Goal: Task Accomplishment & Management: Use online tool/utility

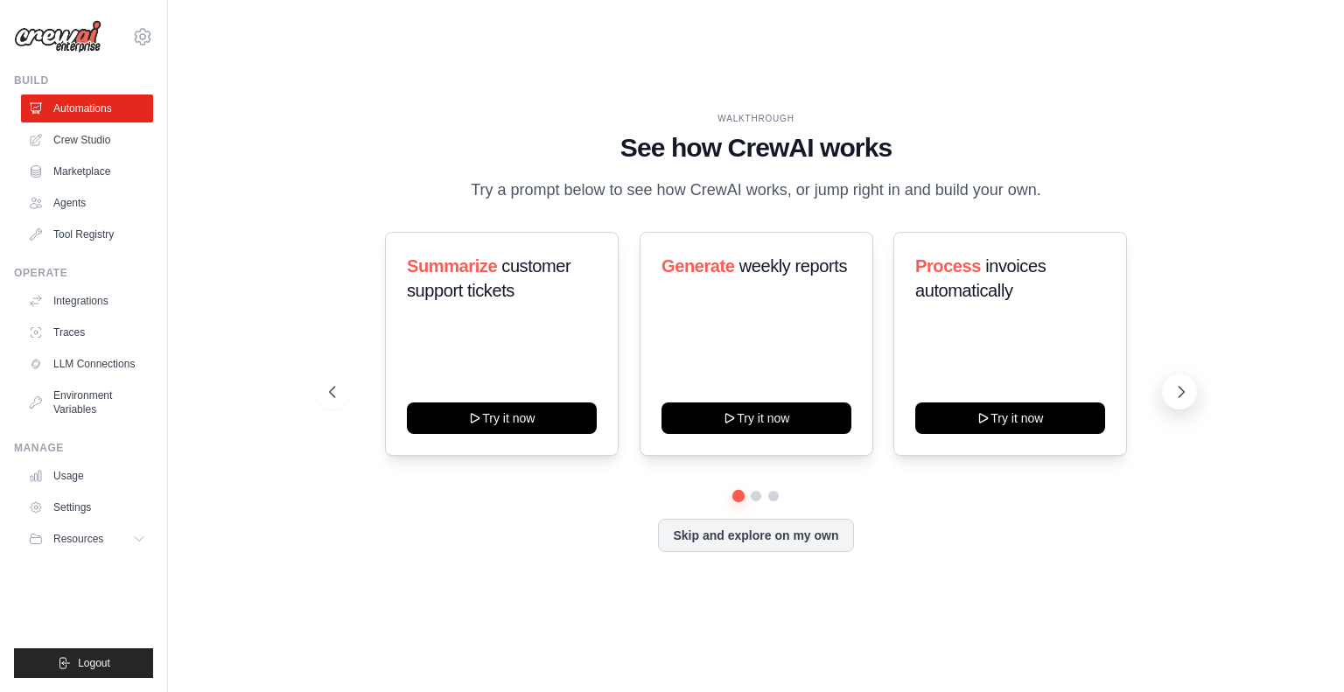
click at [1185, 391] on icon at bounding box center [1182, 392] width 18 height 18
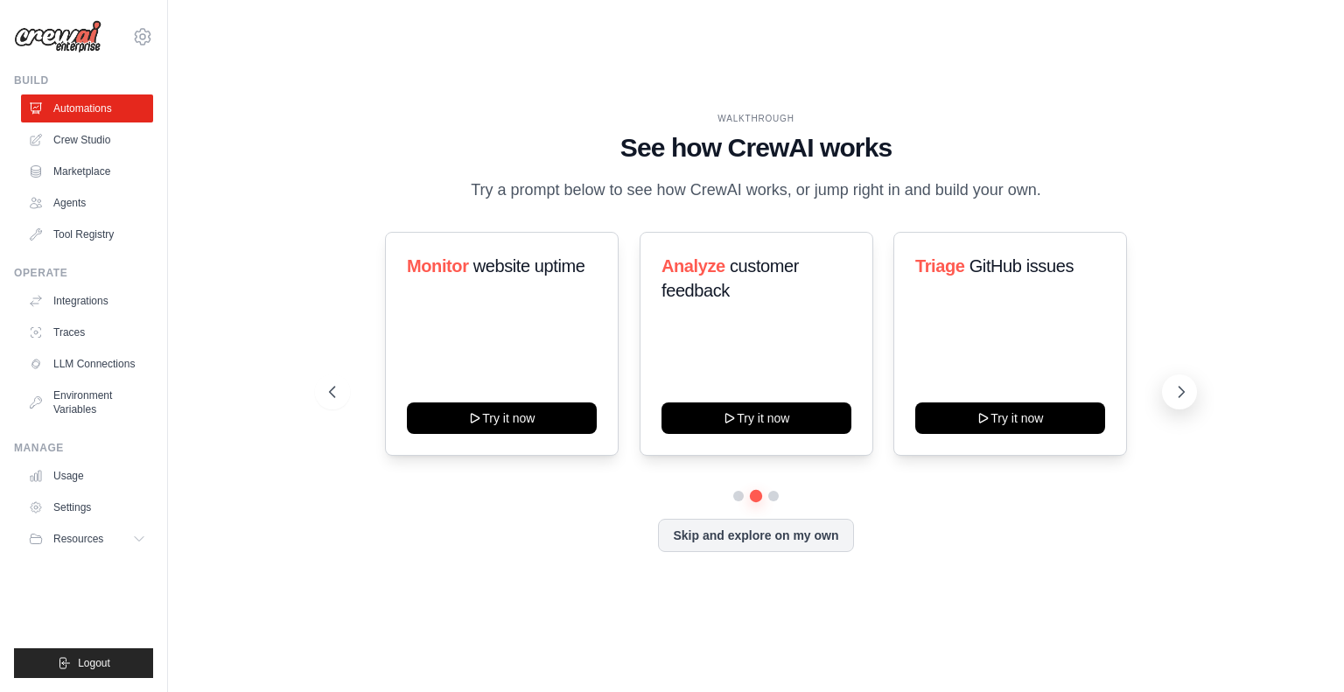
click at [1185, 391] on icon at bounding box center [1182, 392] width 18 height 18
click at [340, 395] on button at bounding box center [332, 392] width 35 height 35
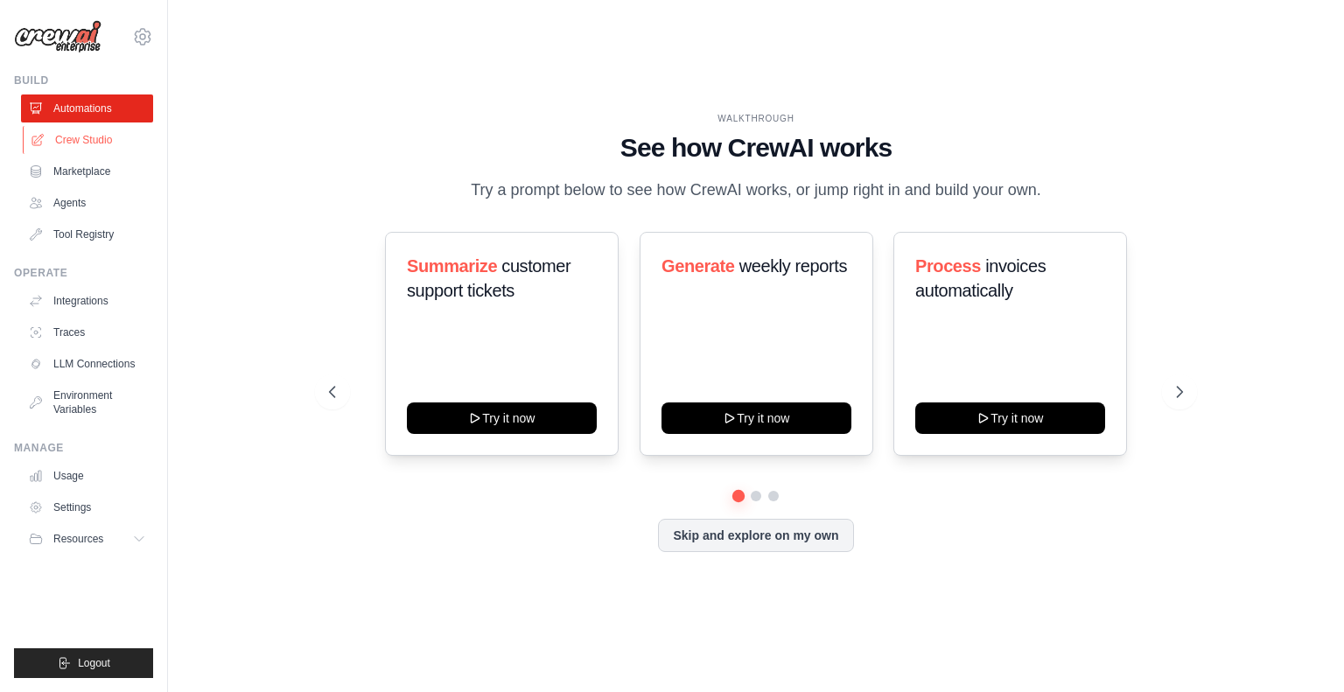
click at [81, 137] on link "Crew Studio" at bounding box center [89, 140] width 132 height 28
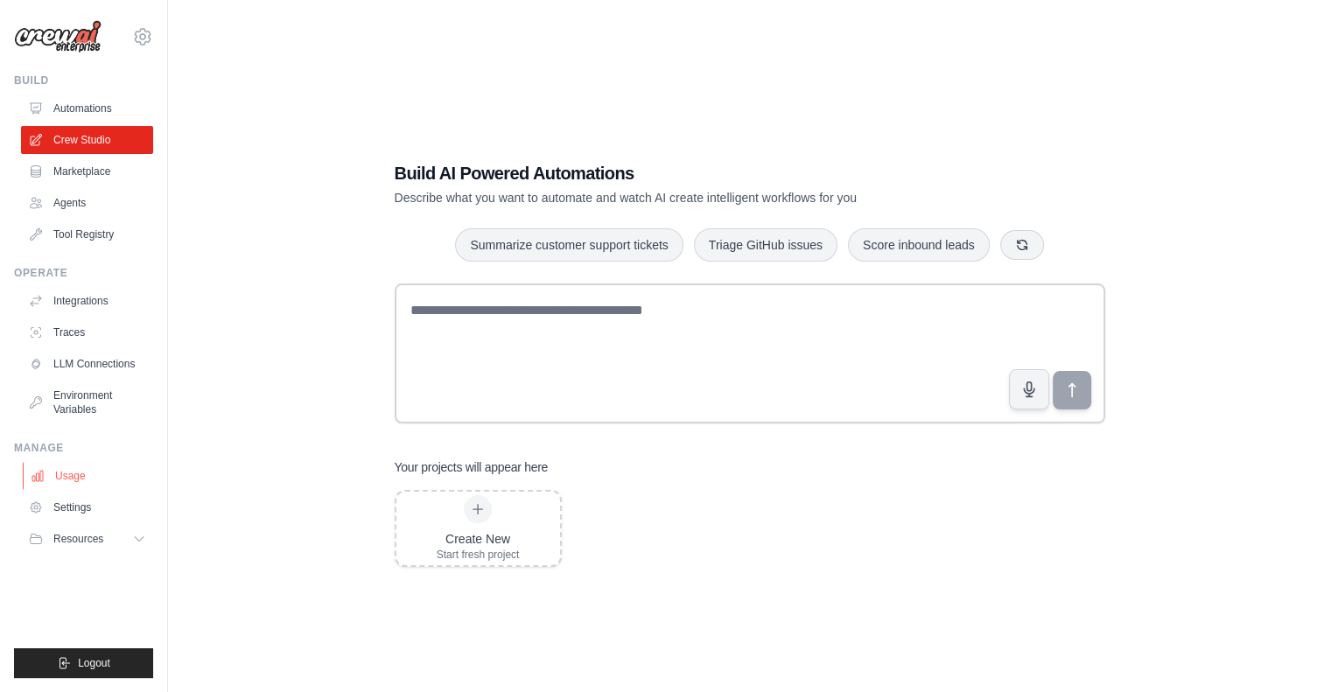
click at [81, 470] on link "Usage" at bounding box center [89, 476] width 132 height 28
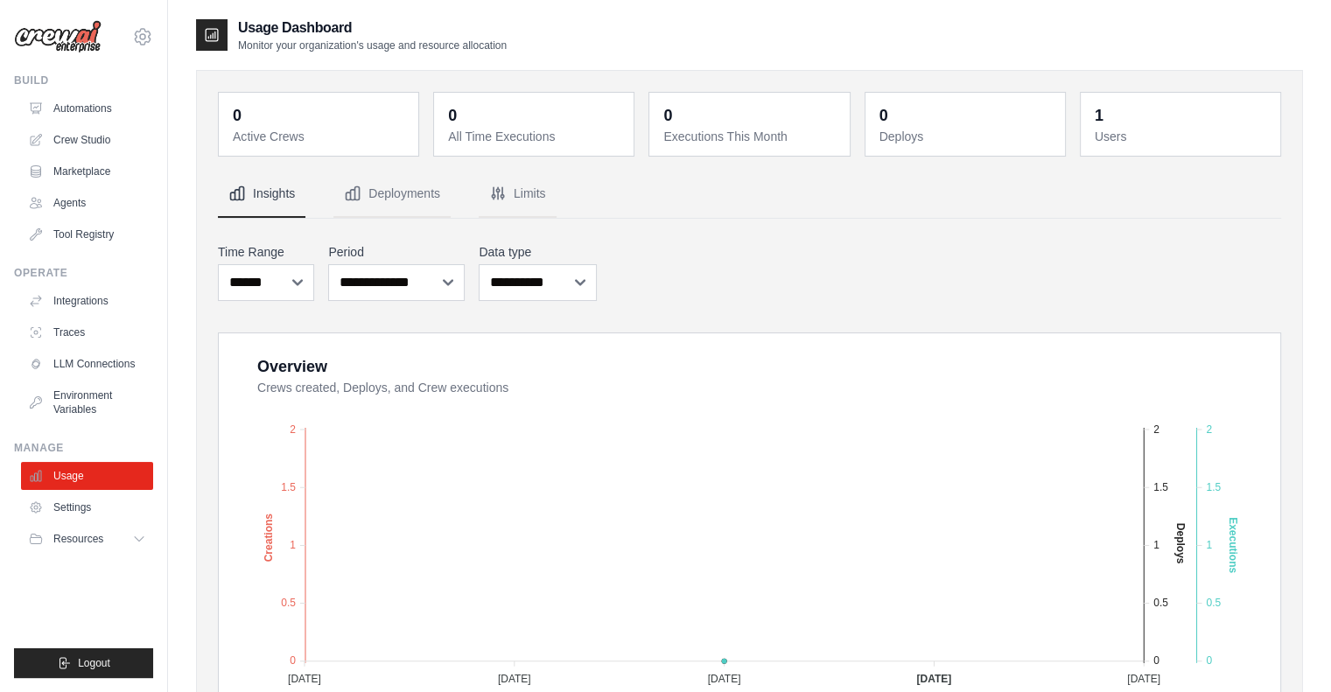
click at [1098, 122] on div "1" at bounding box center [1099, 115] width 9 height 25
click at [81, 97] on link "Automations" at bounding box center [89, 109] width 132 height 28
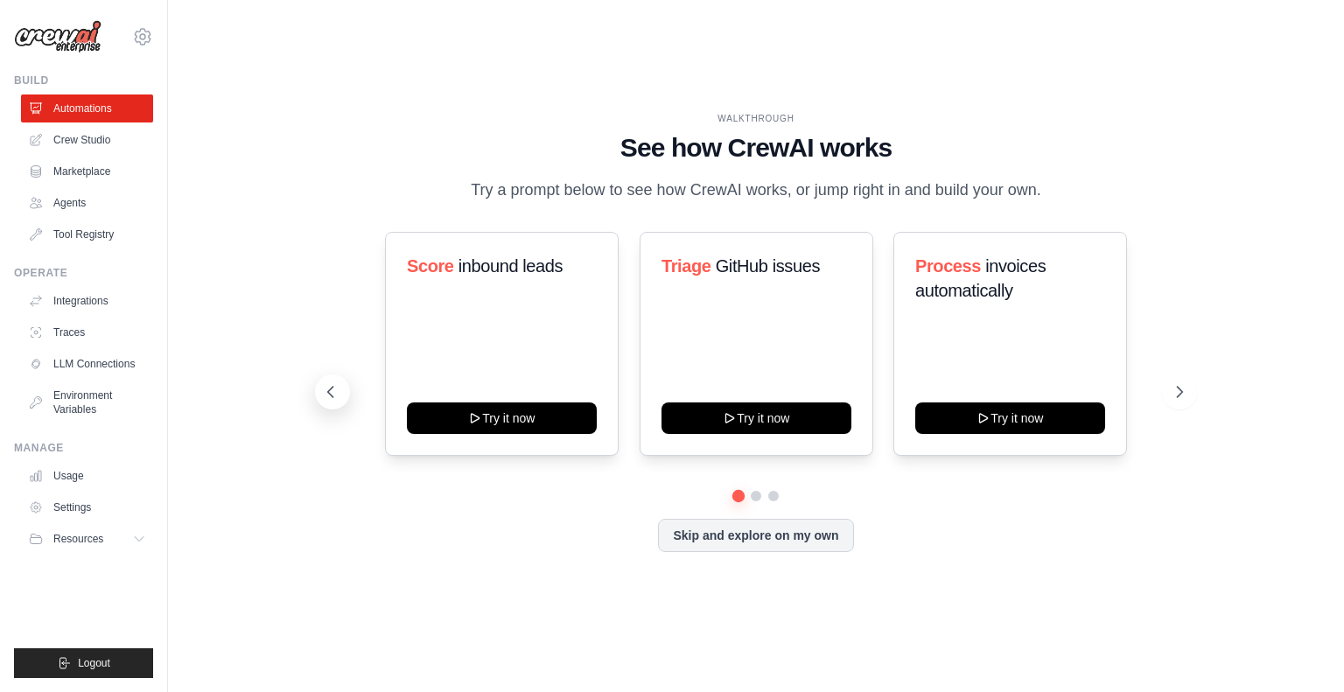
click at [329, 384] on icon at bounding box center [331, 392] width 18 height 18
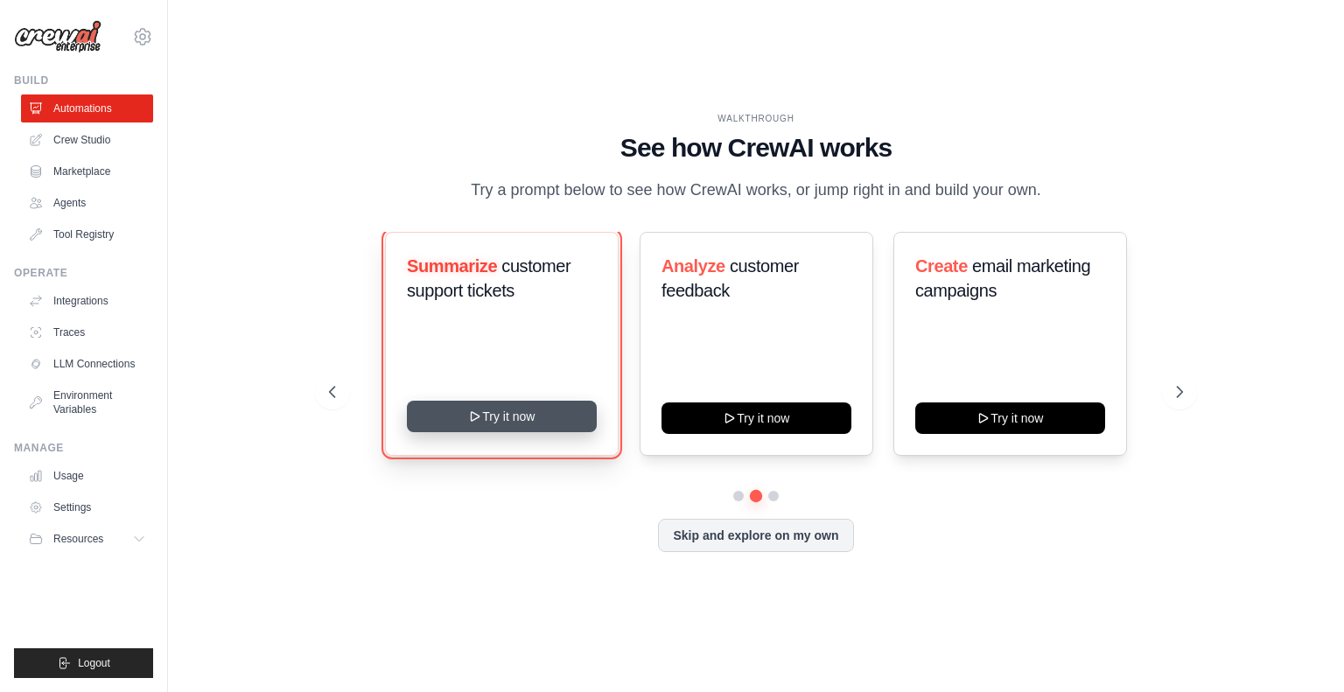
click at [464, 411] on button "Try it now" at bounding box center [502, 417] width 190 height 32
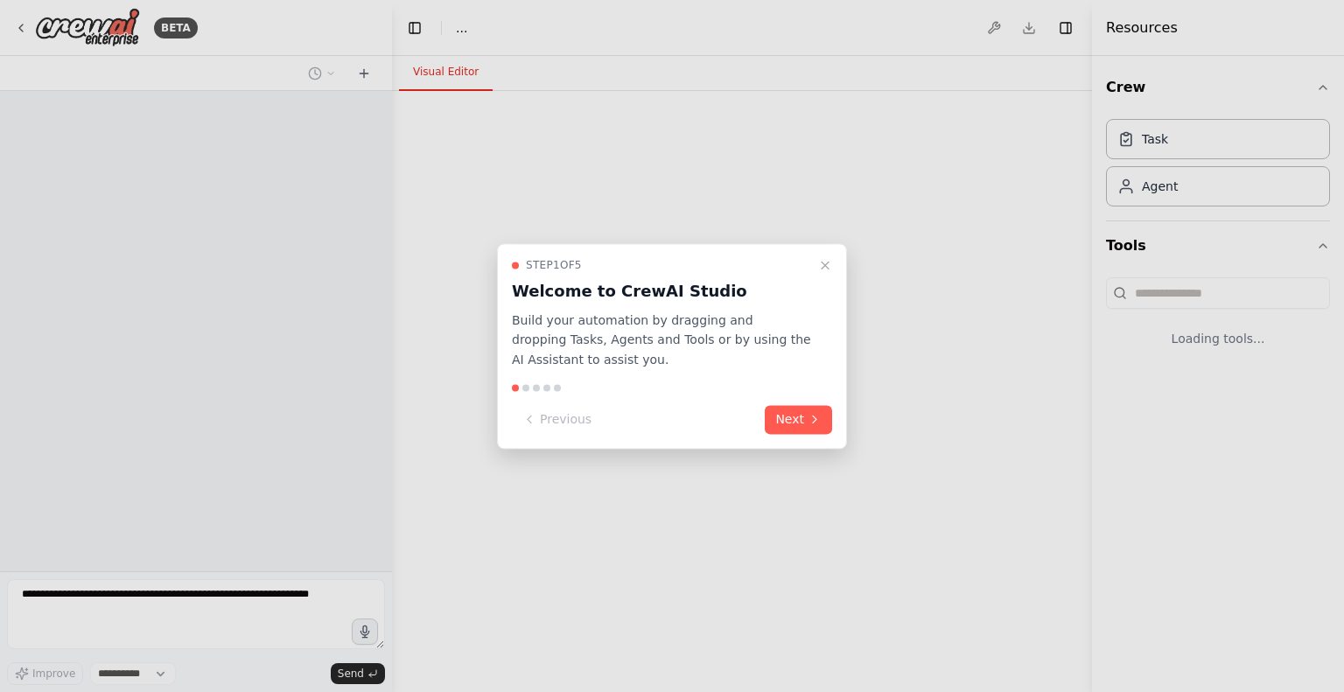
select select "****"
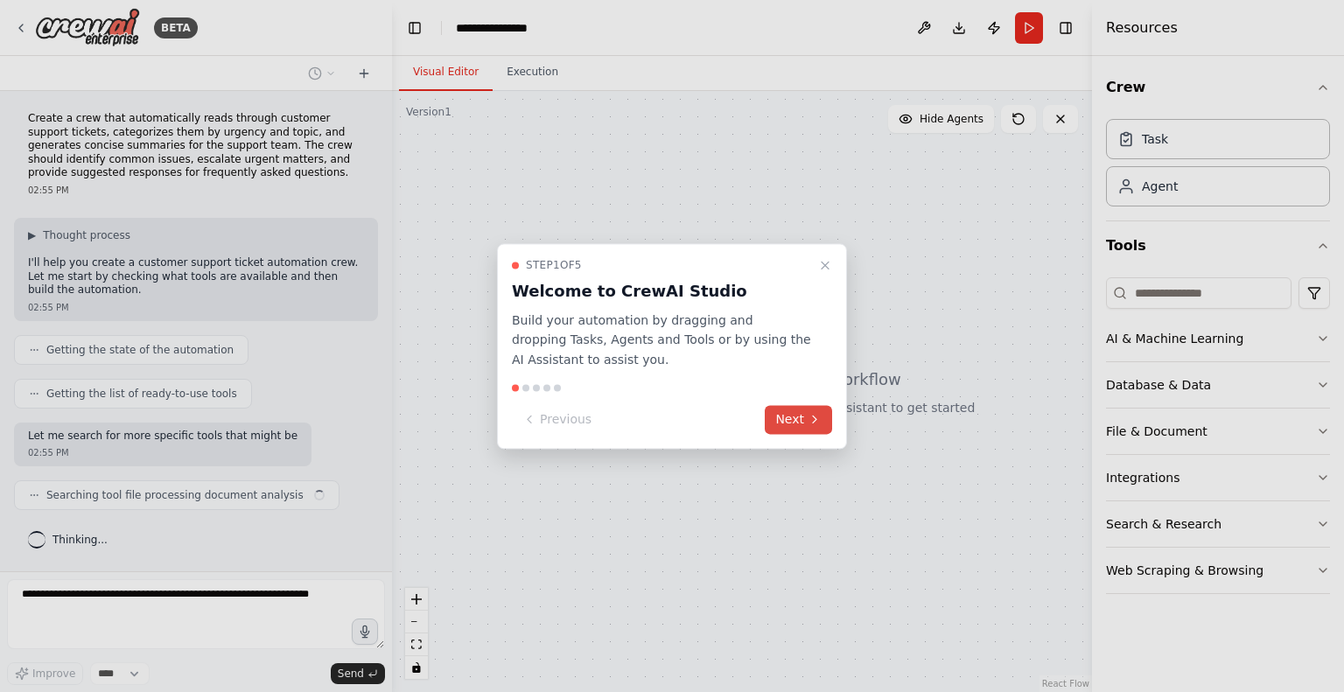
scroll to position [9, 0]
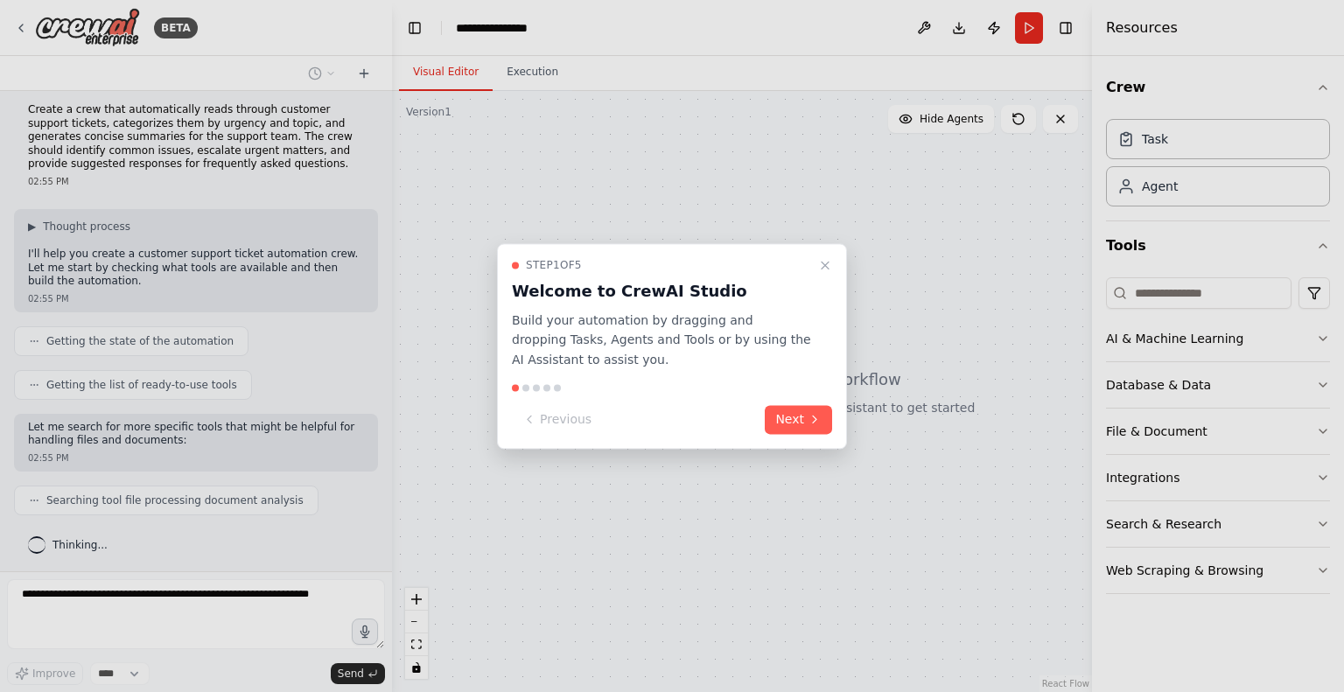
click at [427, 255] on div at bounding box center [672, 346] width 1344 height 692
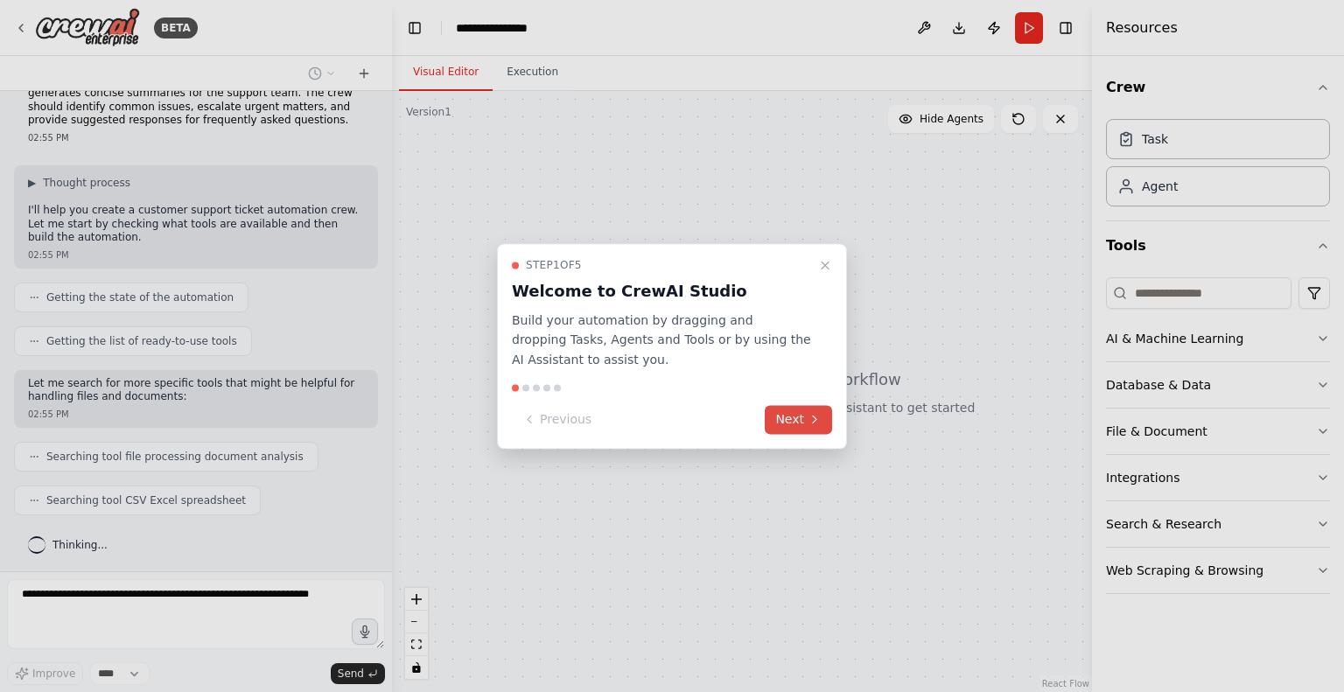
click at [798, 417] on button "Next" at bounding box center [798, 419] width 67 height 29
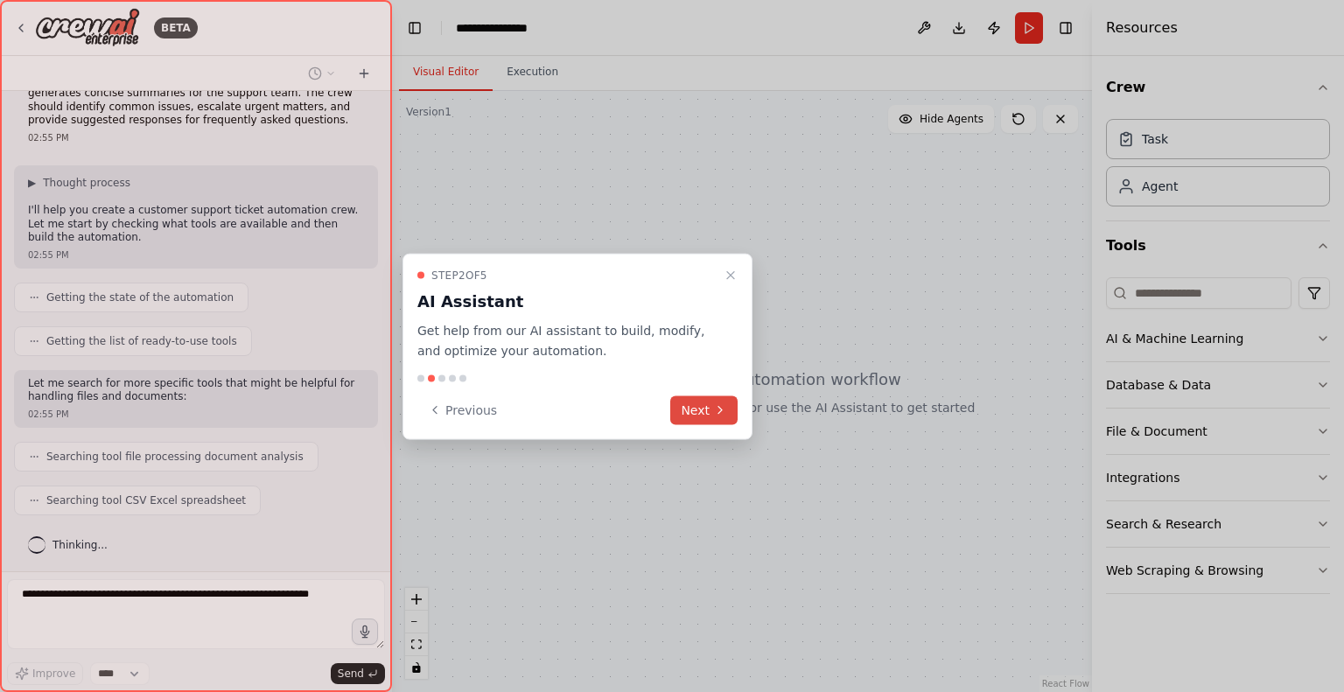
click at [721, 403] on icon at bounding box center [720, 410] width 14 height 14
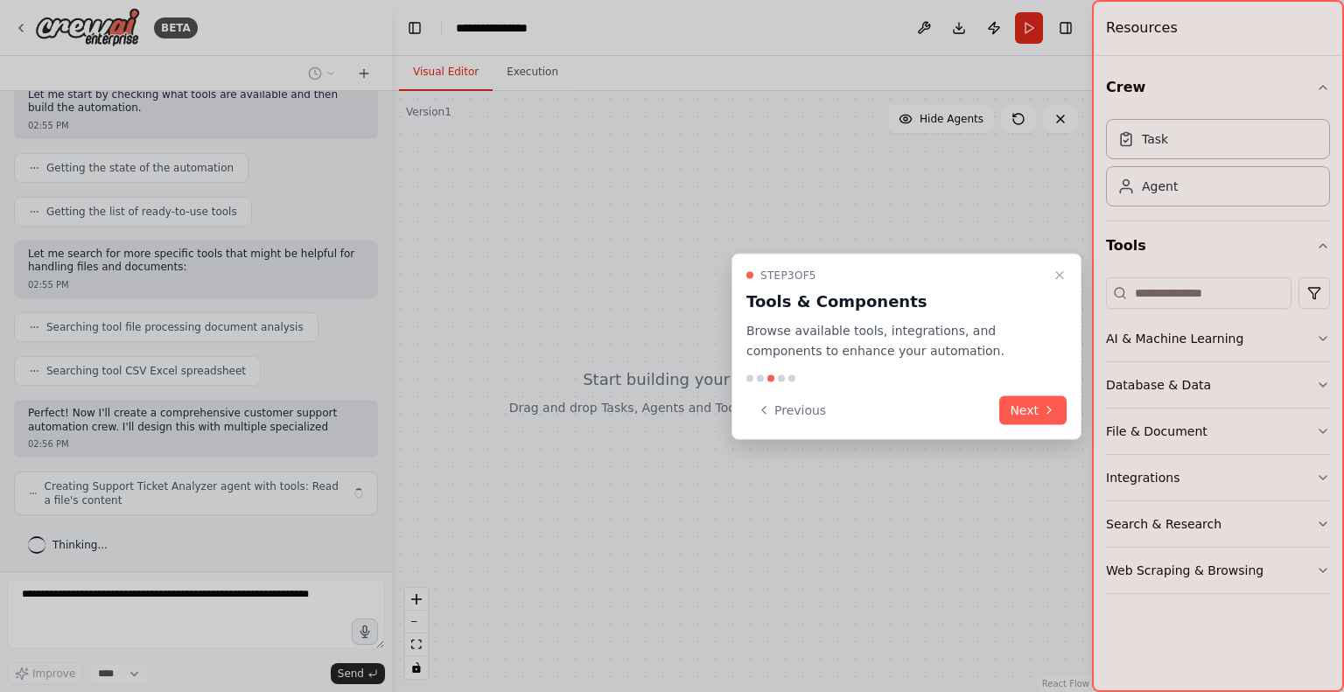
scroll to position [196, 0]
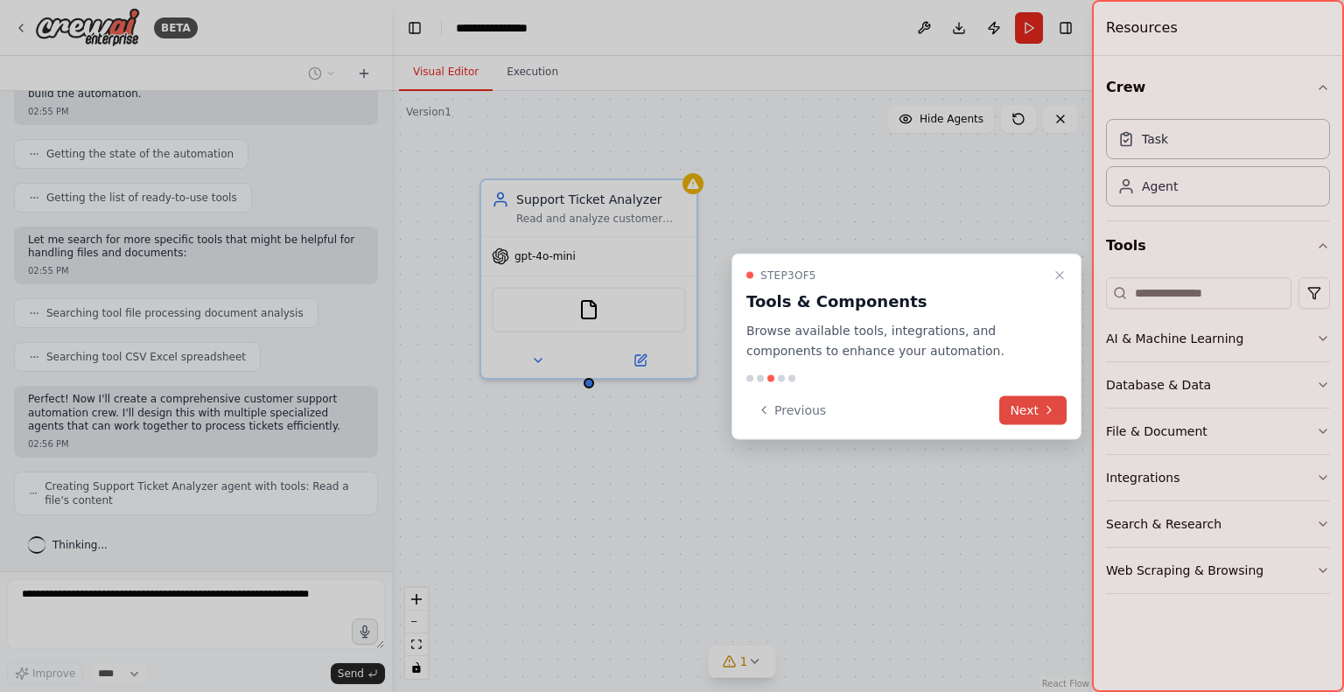
click at [1022, 406] on button "Next" at bounding box center [1032, 410] width 67 height 29
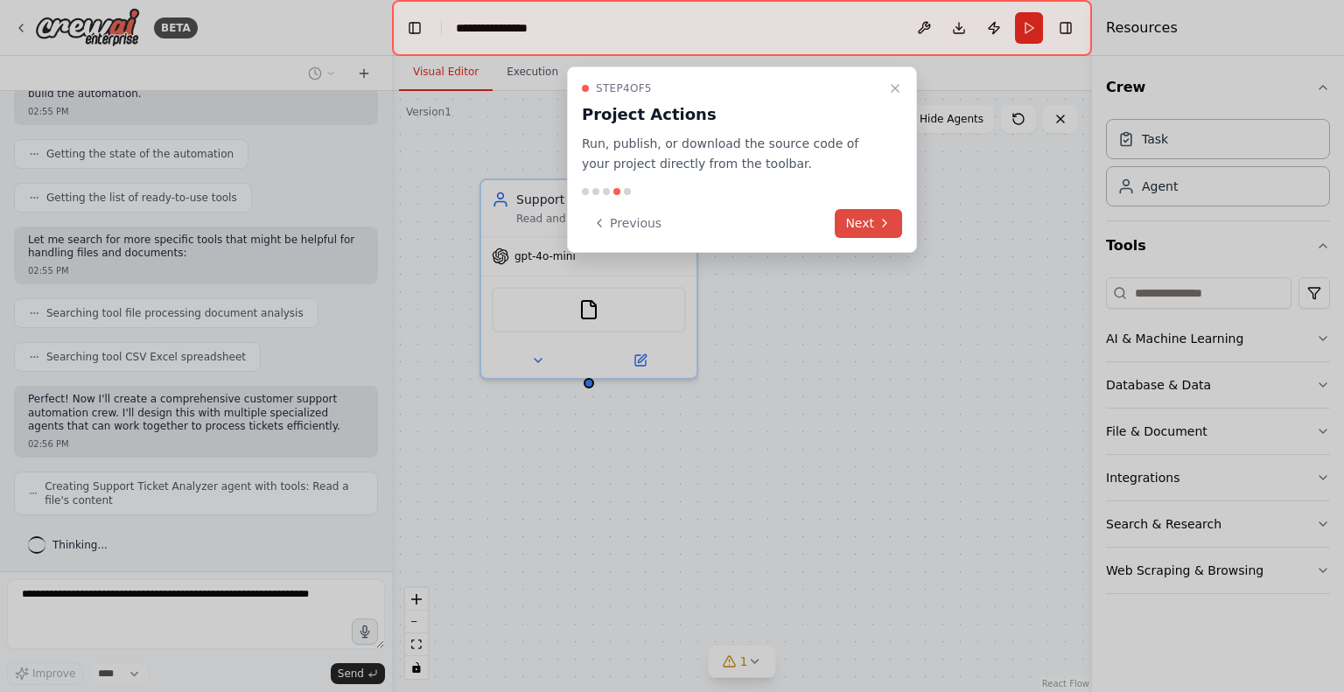
click at [861, 221] on button "Next" at bounding box center [868, 223] width 67 height 29
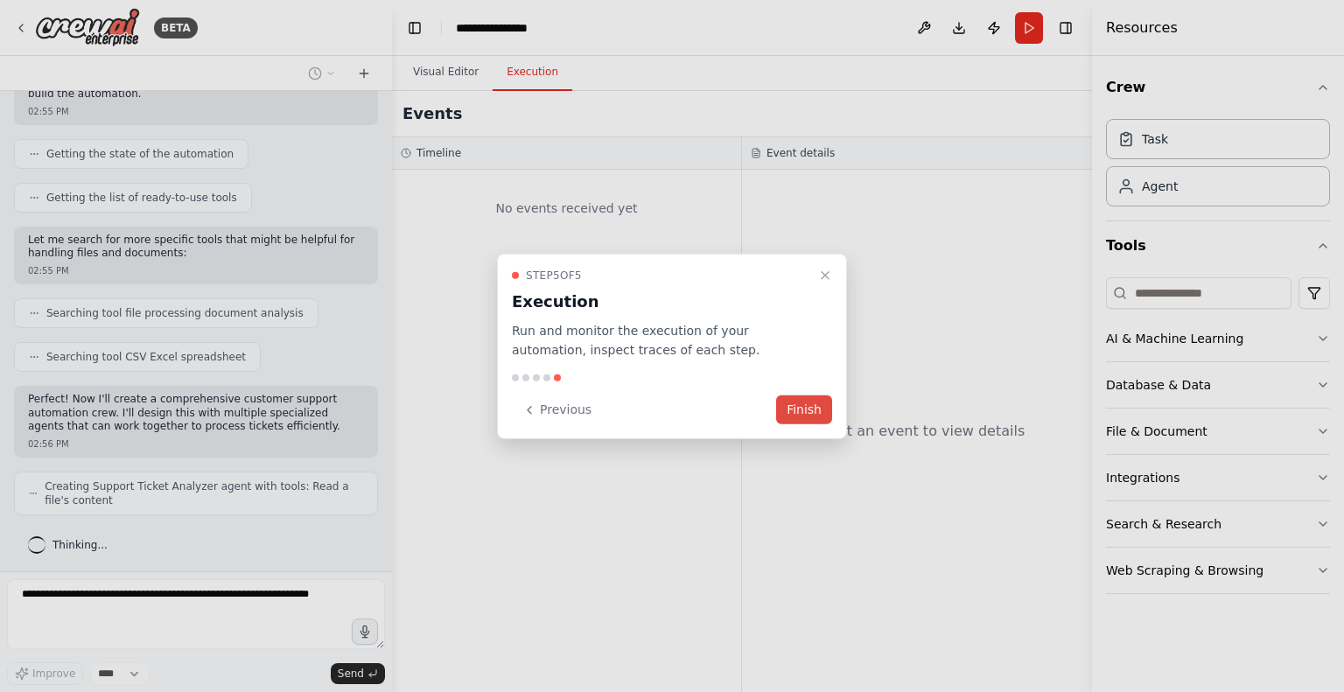
click at [822, 396] on button "Finish" at bounding box center [804, 410] width 56 height 29
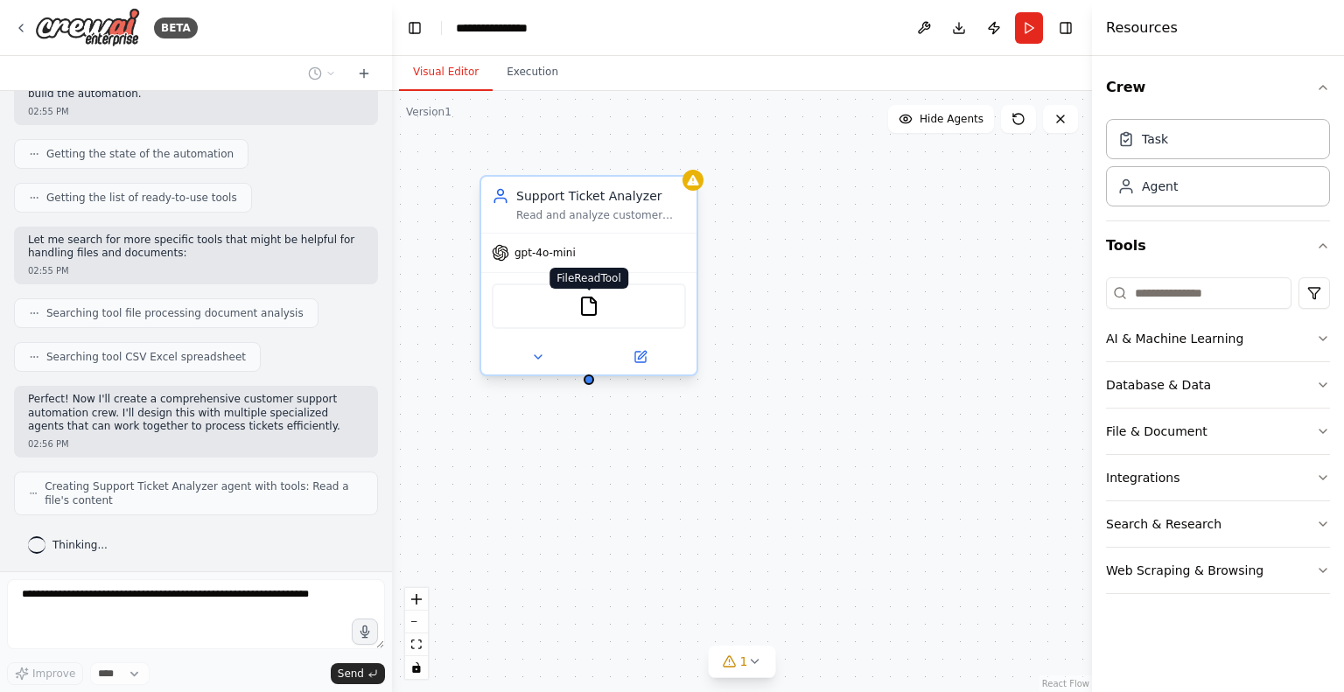
scroll to position [239, 0]
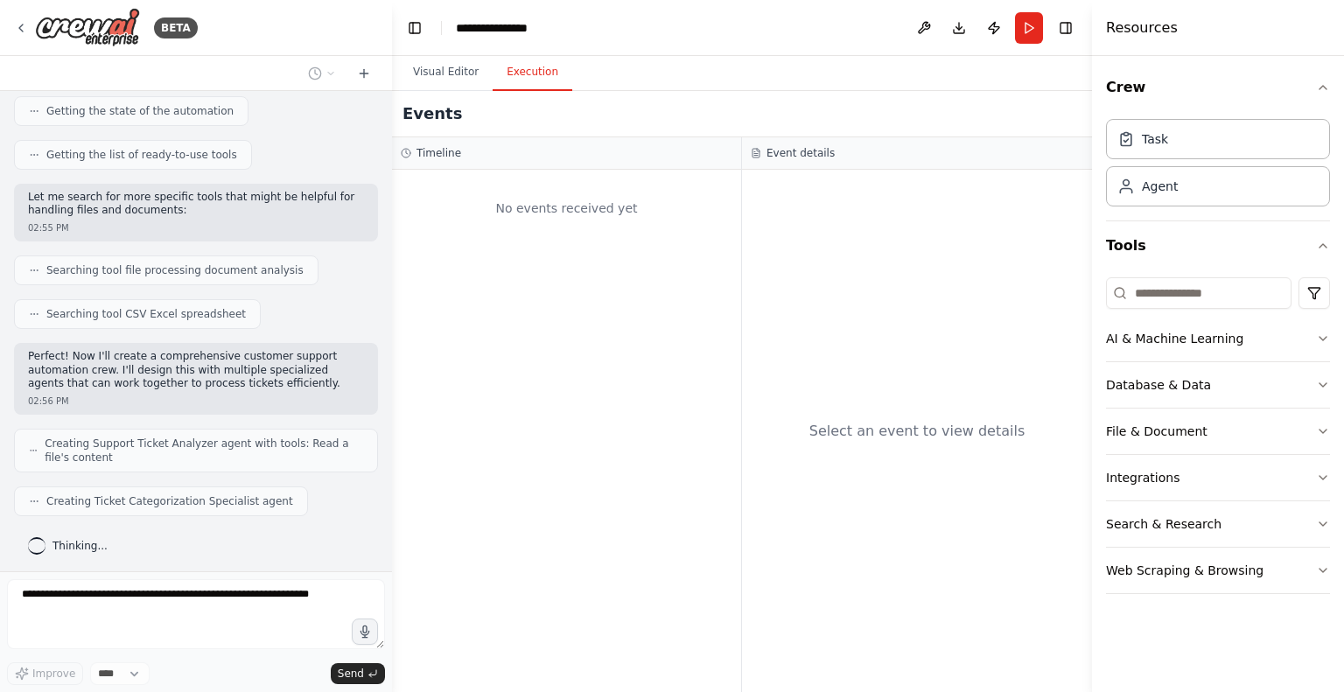
click at [516, 62] on button "Execution" at bounding box center [533, 72] width 80 height 37
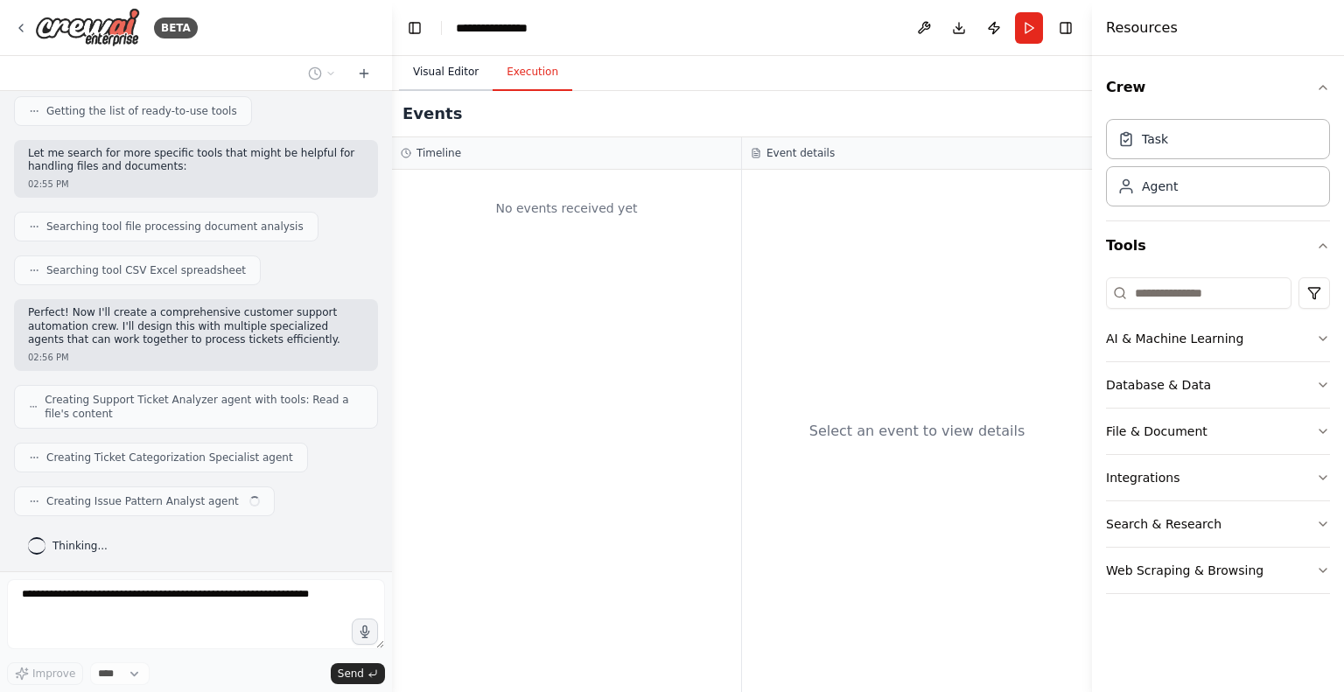
click at [438, 75] on button "Visual Editor" at bounding box center [446, 72] width 94 height 37
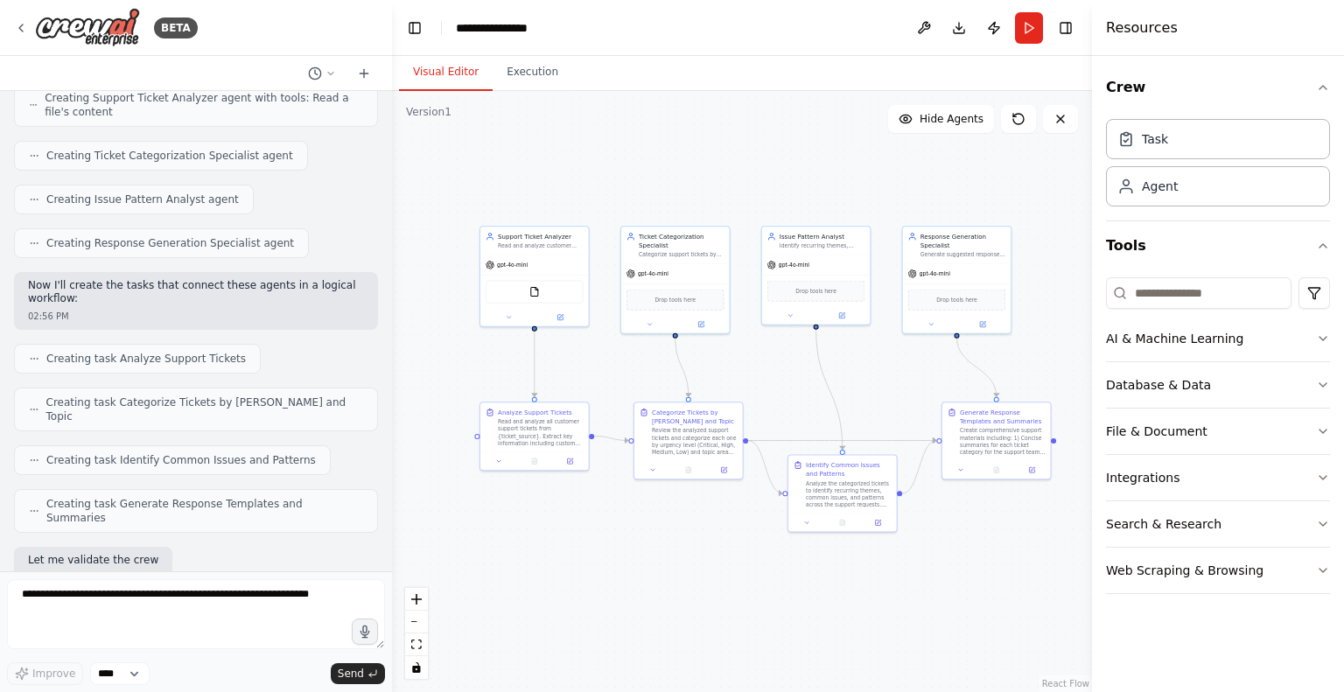
scroll to position [673, 0]
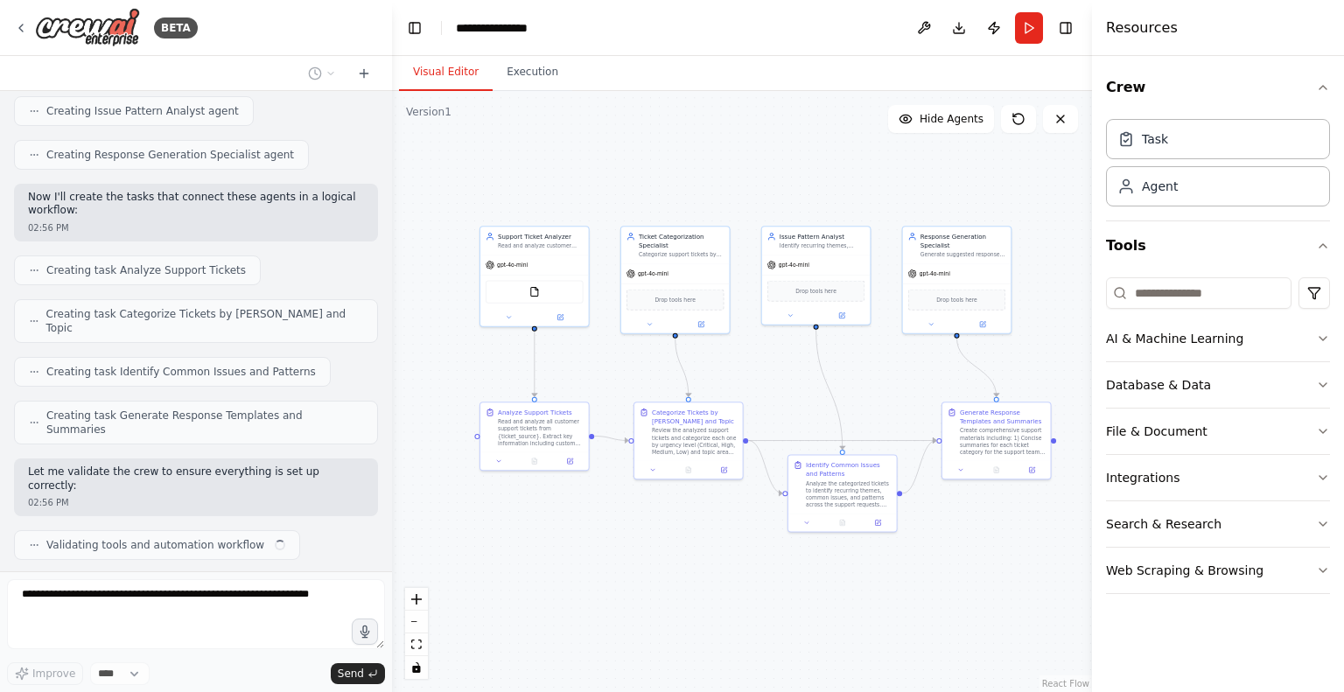
drag, startPoint x: 833, startPoint y: 237, endPoint x: 670, endPoint y: 153, distance: 183.2
click at [670, 153] on div ".deletable-edge-delete-btn { width: 20px; height: 20px; border: 0px solid #ffff…" at bounding box center [742, 391] width 700 height 601
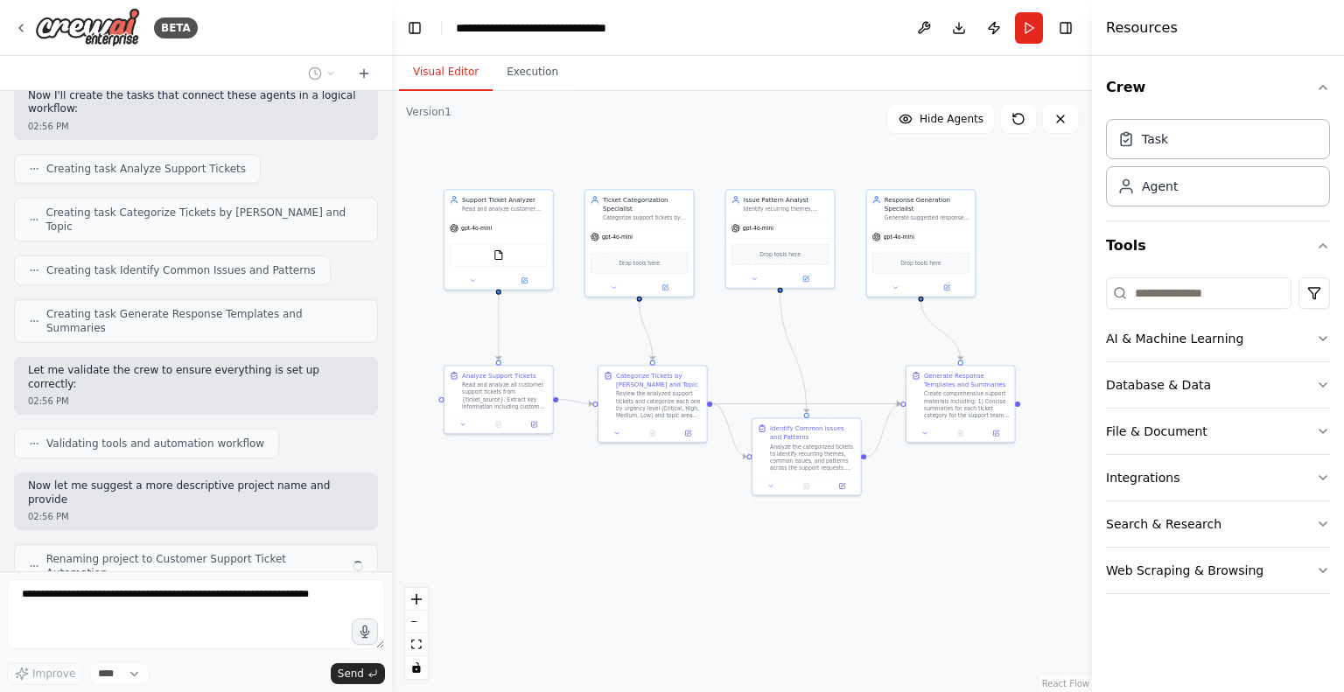
scroll to position [788, 0]
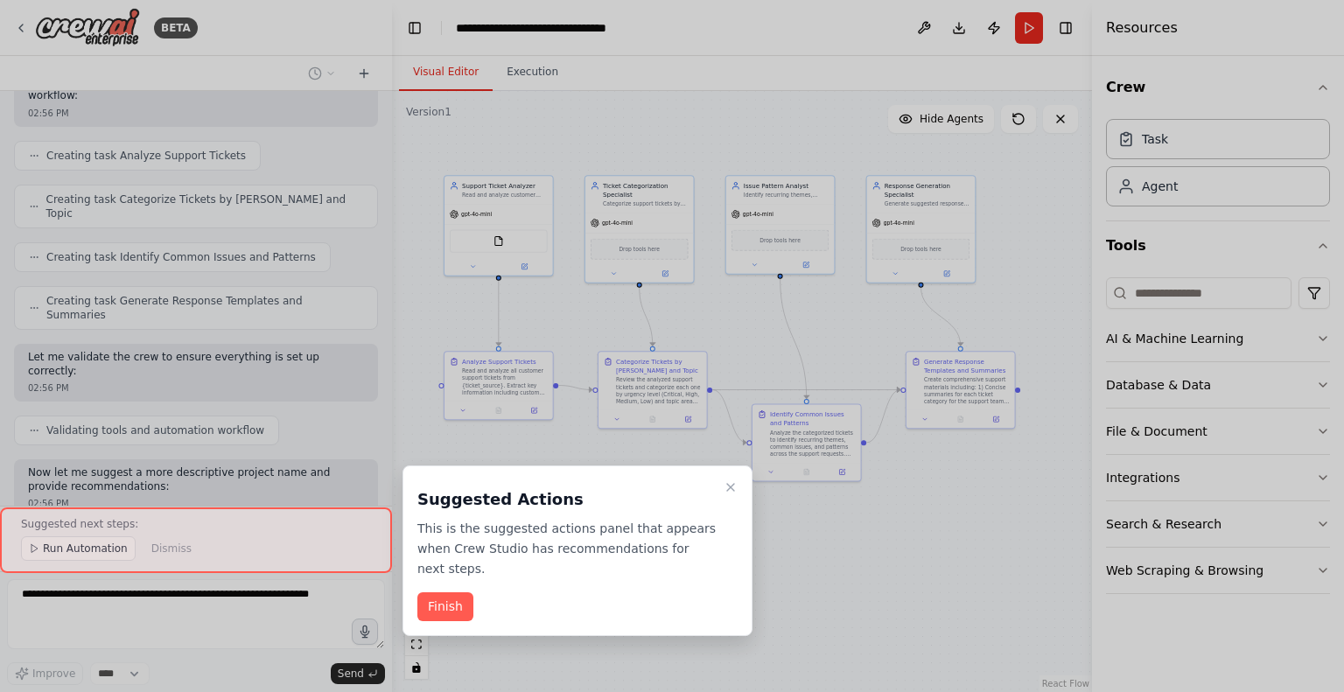
drag, startPoint x: 728, startPoint y: 164, endPoint x: 692, endPoint y: 113, distance: 62.2
click at [692, 113] on div "BETA Create a crew that automatically reads through customer support tickets, c…" at bounding box center [672, 346] width 1344 height 692
click at [459, 593] on button "Finish" at bounding box center [445, 607] width 56 height 29
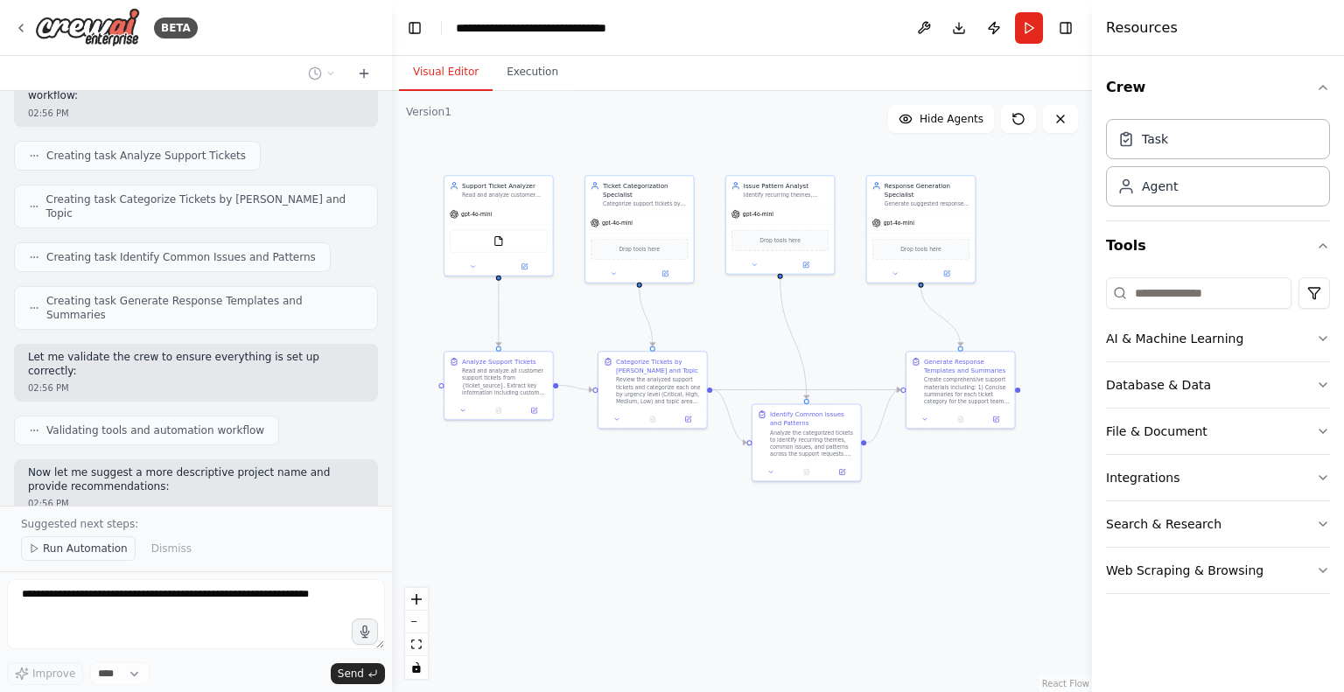
click at [77, 556] on span "Run Automation" at bounding box center [85, 549] width 85 height 14
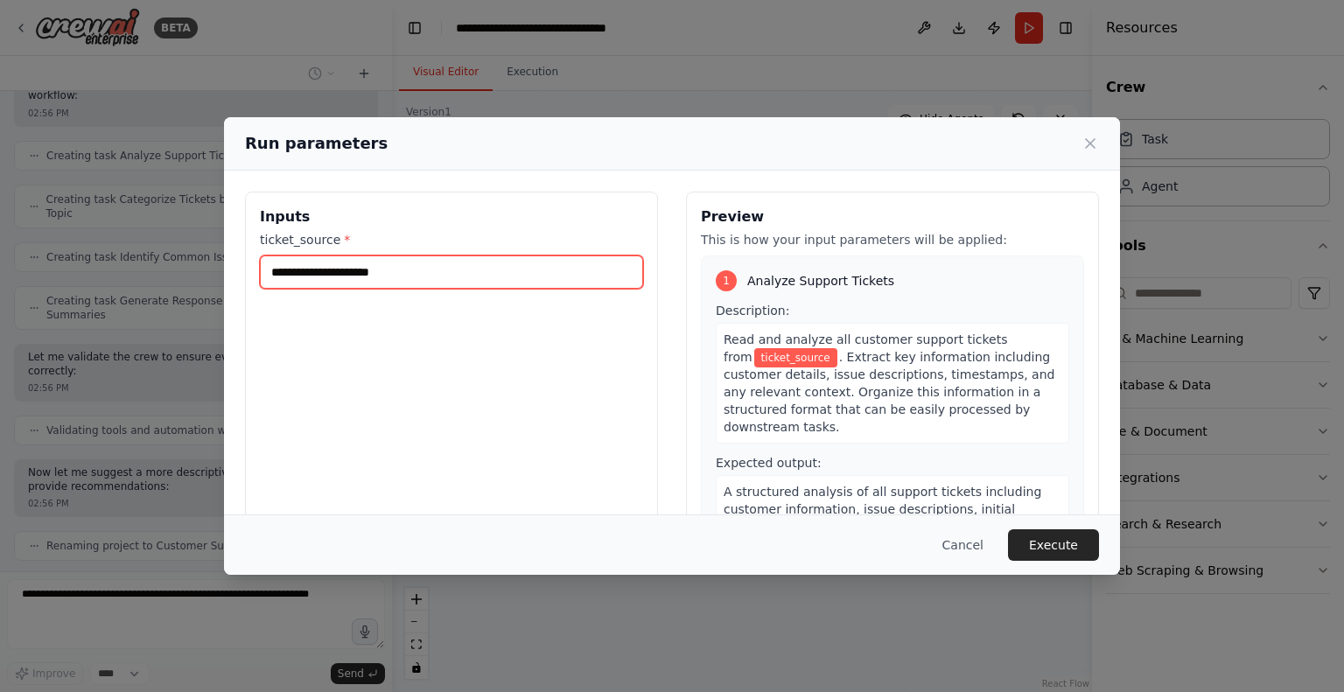
click at [403, 283] on input "ticket_source *" at bounding box center [451, 272] width 383 height 33
click at [406, 272] on input "ticket_source *" at bounding box center [451, 272] width 383 height 33
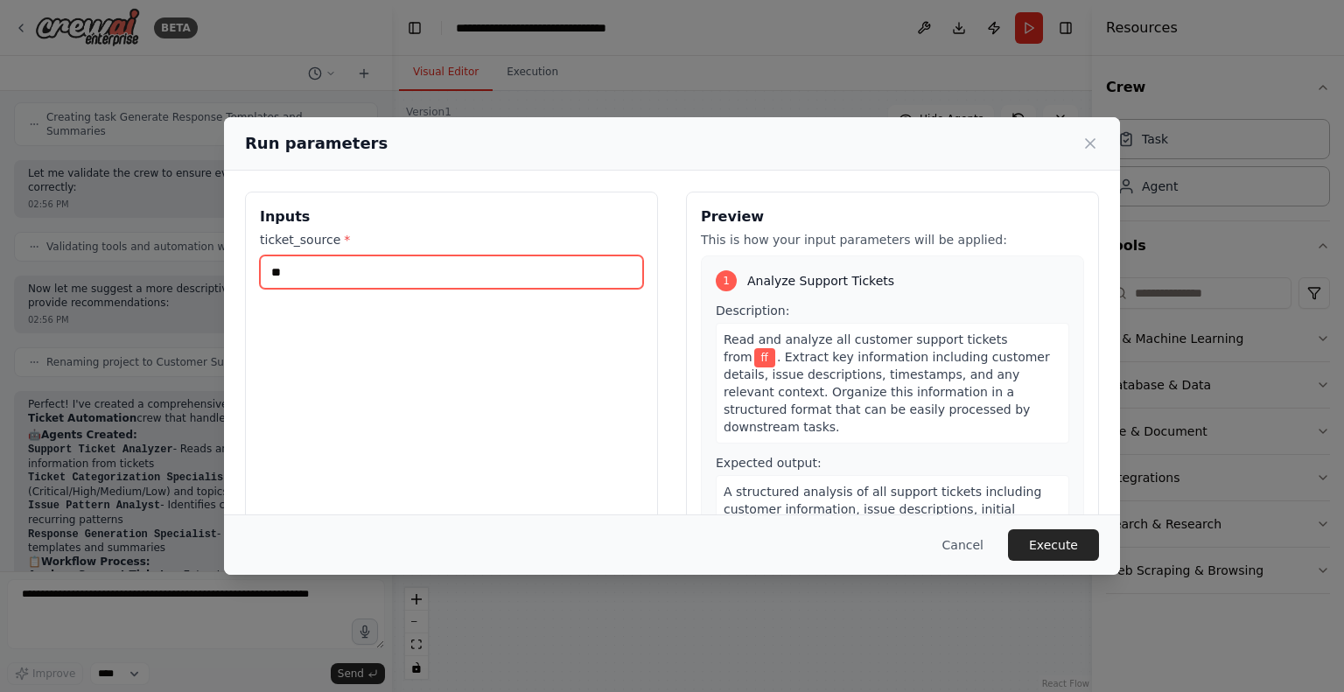
click at [406, 272] on input "**" at bounding box center [451, 272] width 383 height 33
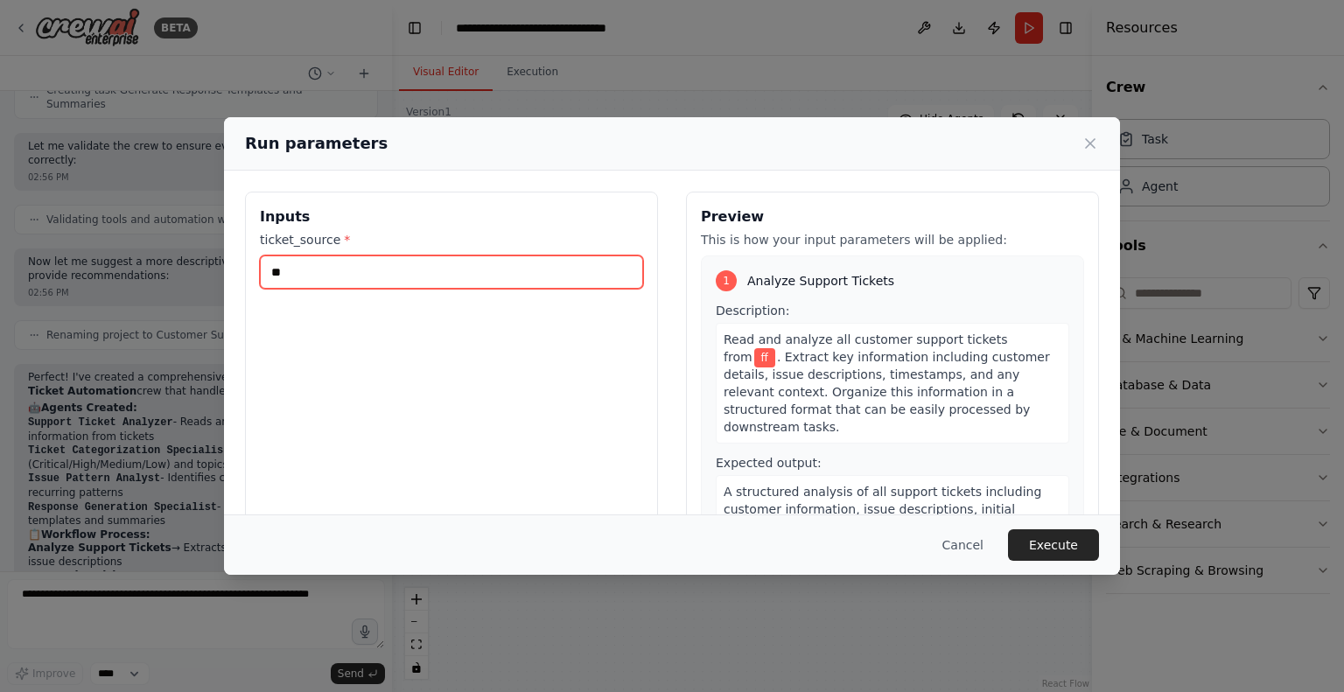
type input "*"
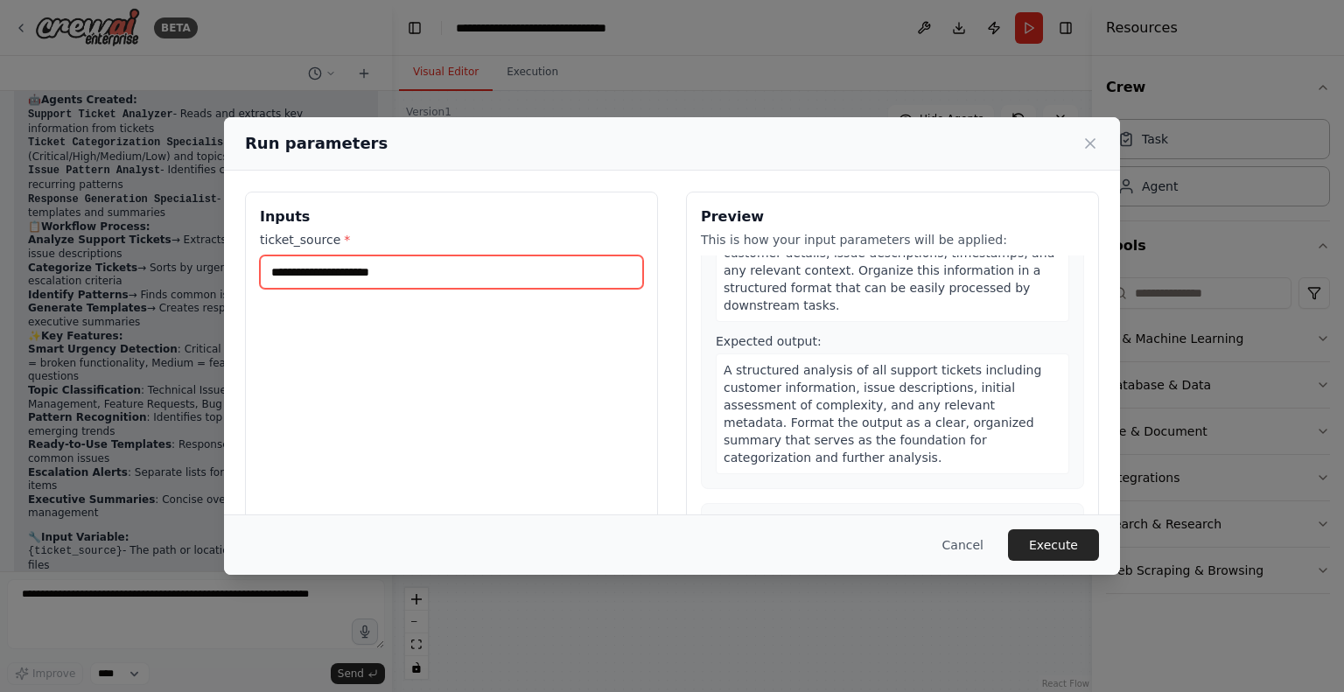
scroll to position [0, 0]
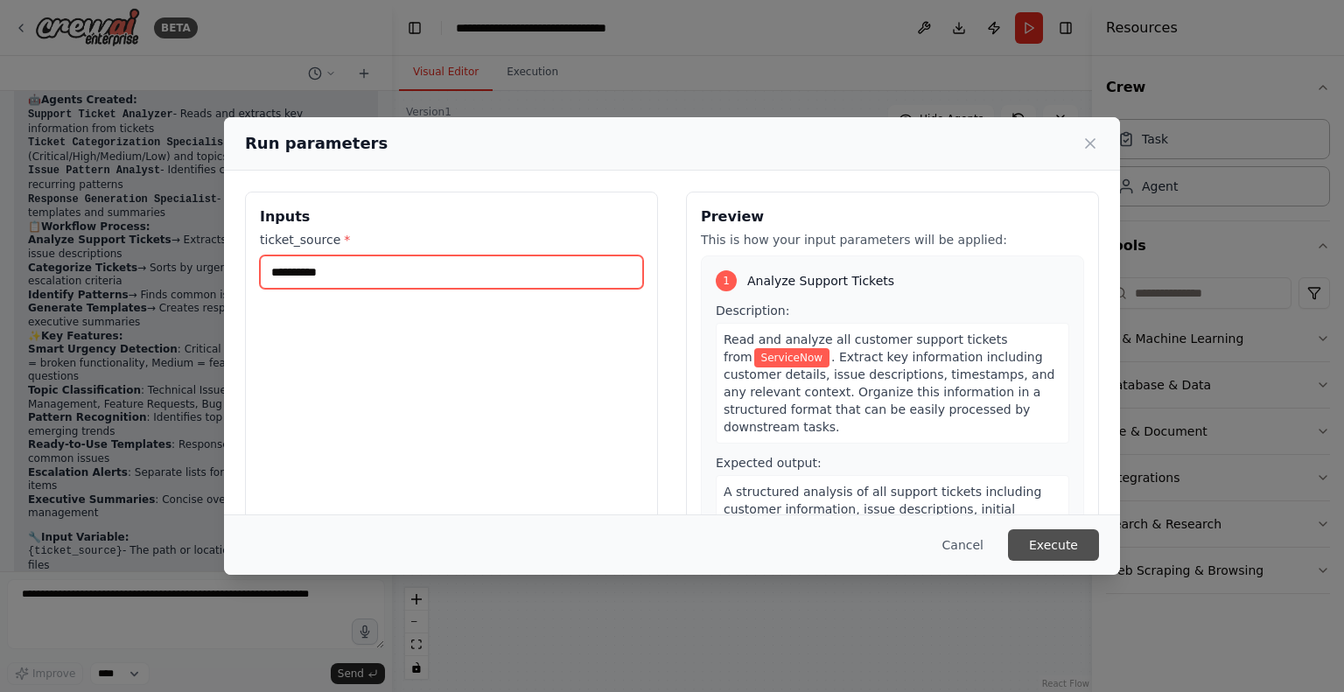
type input "**********"
click at [1051, 549] on button "Execute" at bounding box center [1053, 545] width 91 height 32
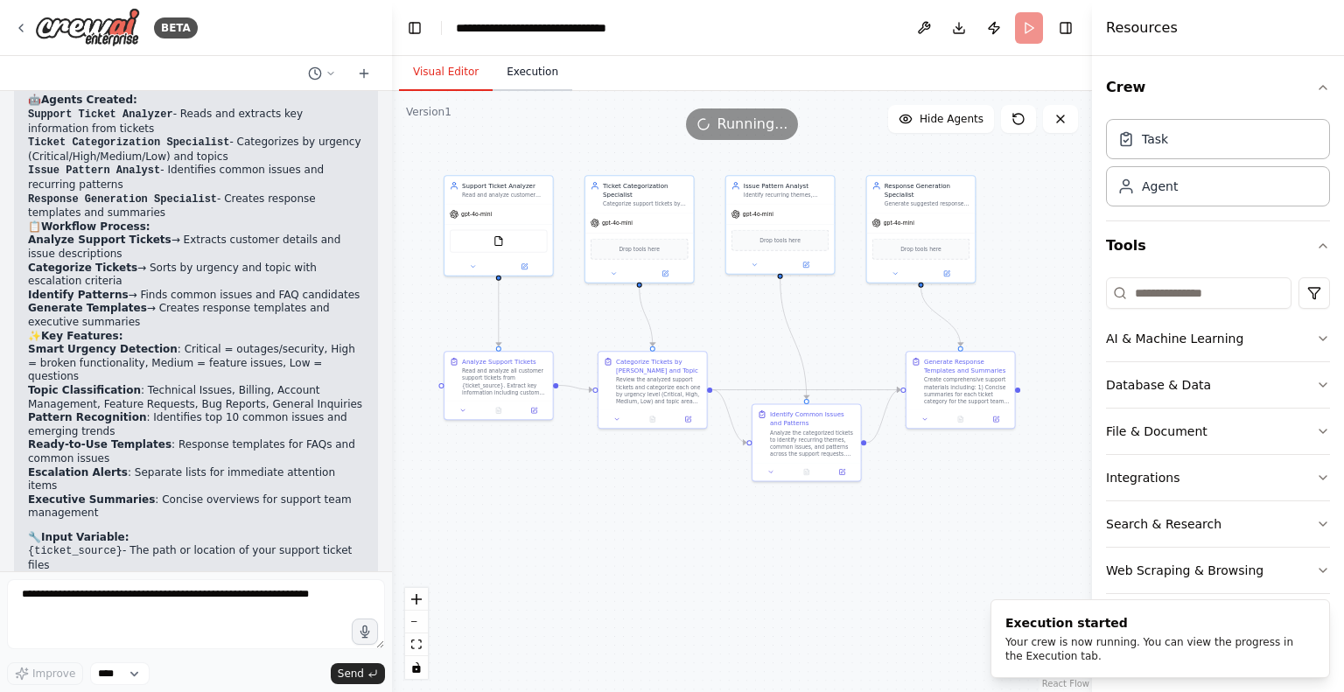
click at [530, 80] on button "Execution" at bounding box center [533, 72] width 80 height 37
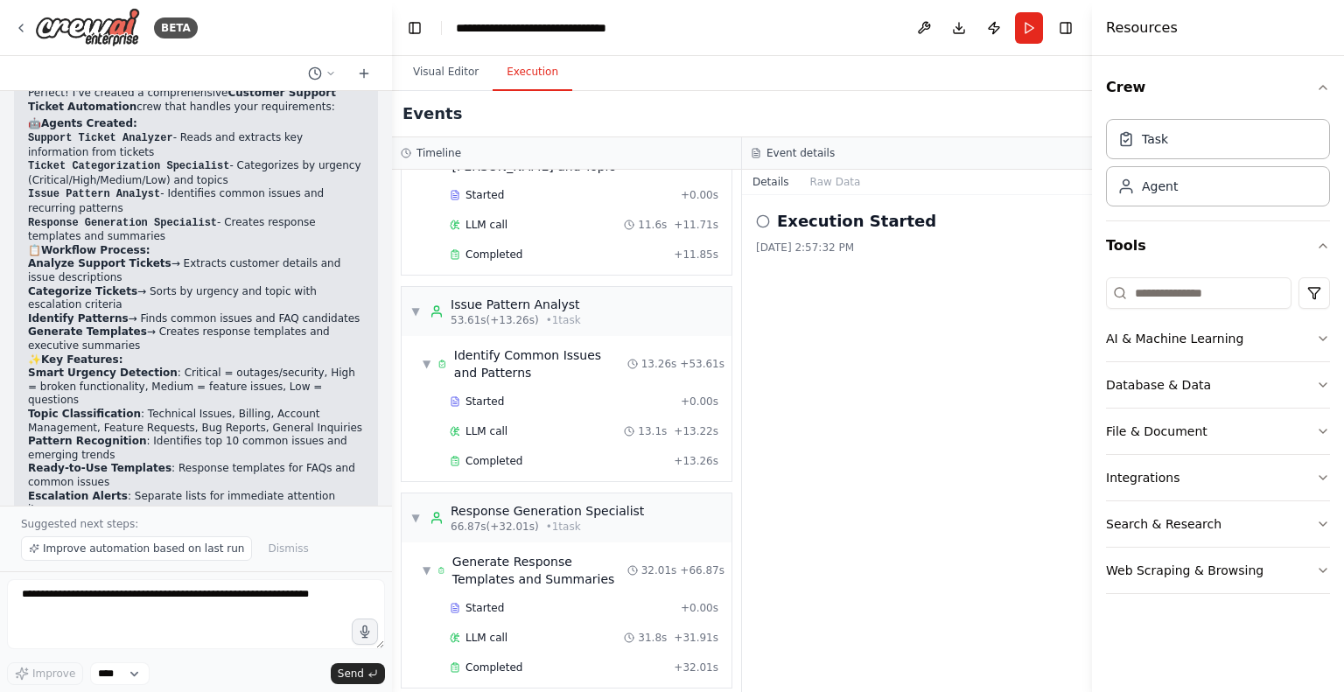
scroll to position [1372, 0]
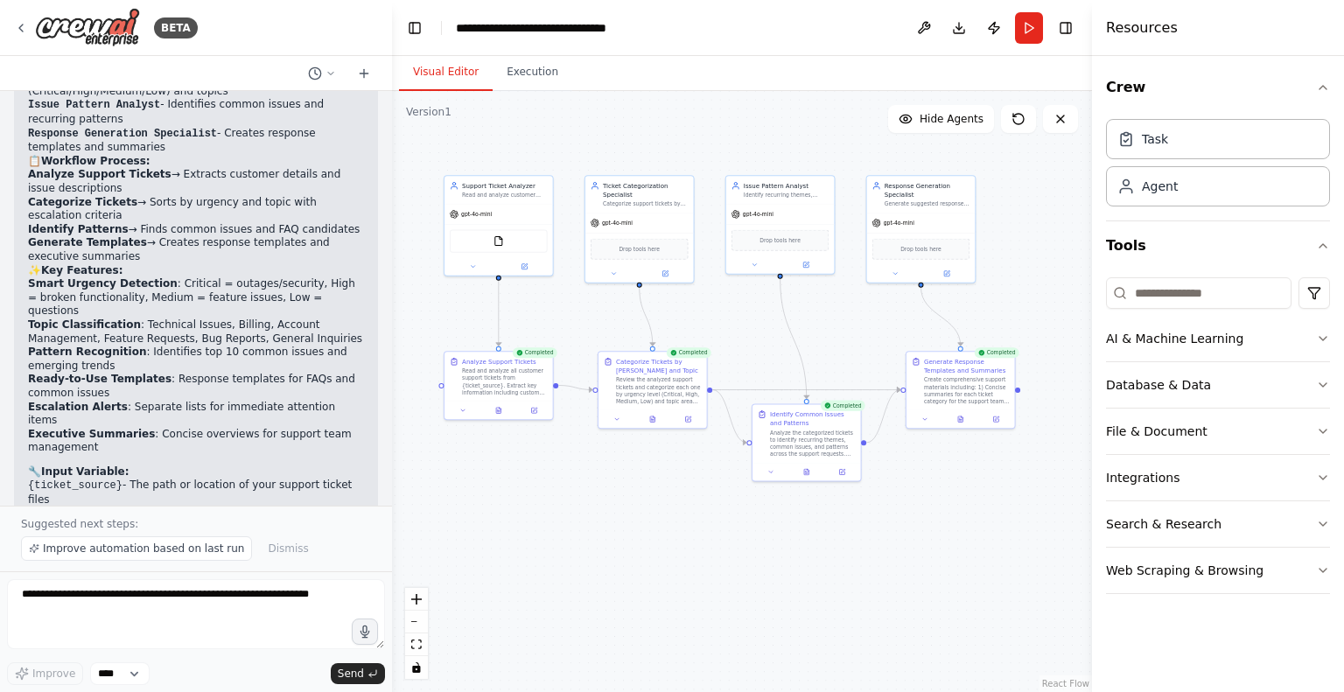
click at [436, 76] on button "Visual Editor" at bounding box center [446, 72] width 94 height 37
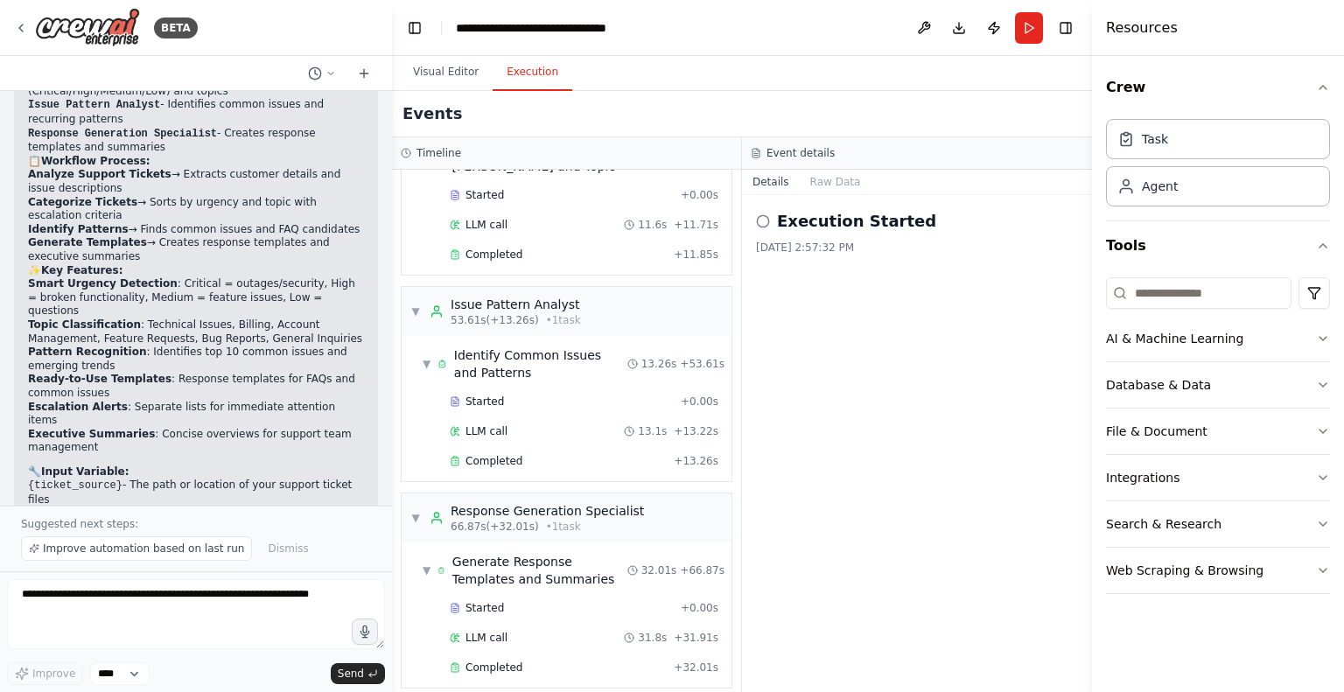
click at [514, 73] on button "Execution" at bounding box center [533, 72] width 80 height 37
click at [1140, 575] on div "Web Scraping & Browsing" at bounding box center [1185, 571] width 158 height 18
click at [1141, 534] on button "Search & Research" at bounding box center [1218, 524] width 224 height 46
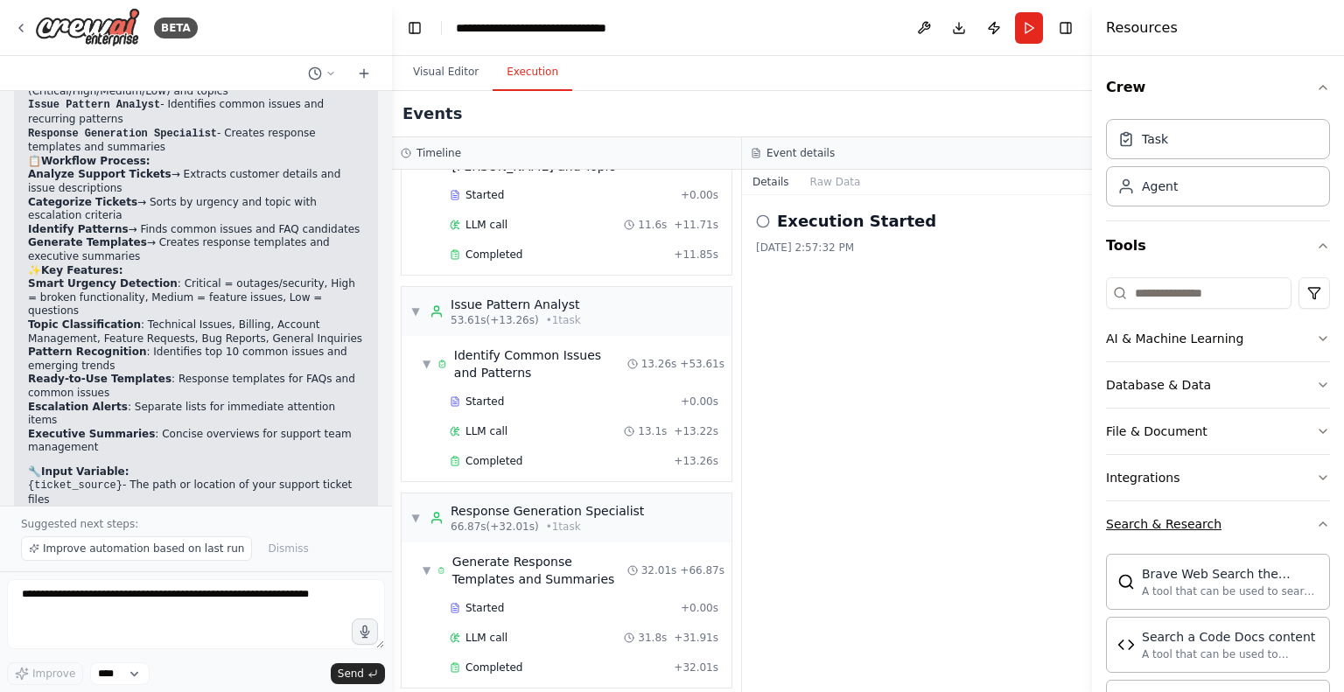
scroll to position [7, 0]
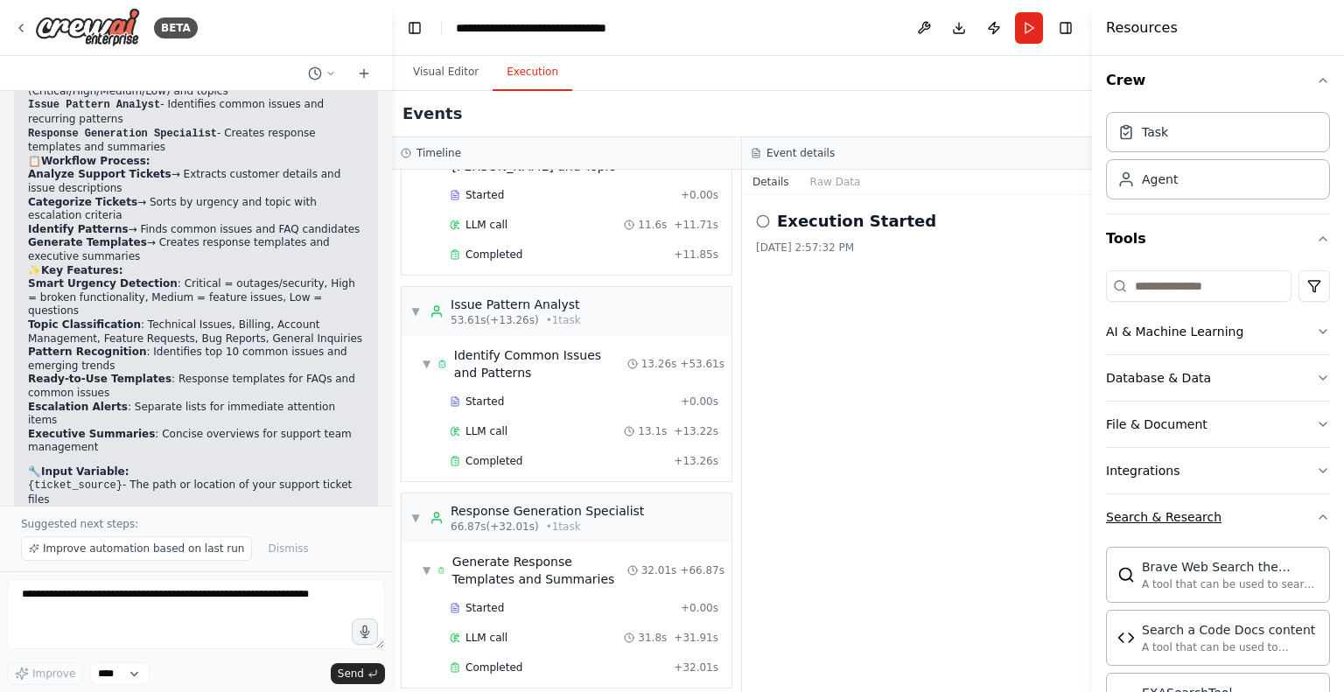
click at [1141, 506] on button "Search & Research" at bounding box center [1218, 517] width 224 height 46
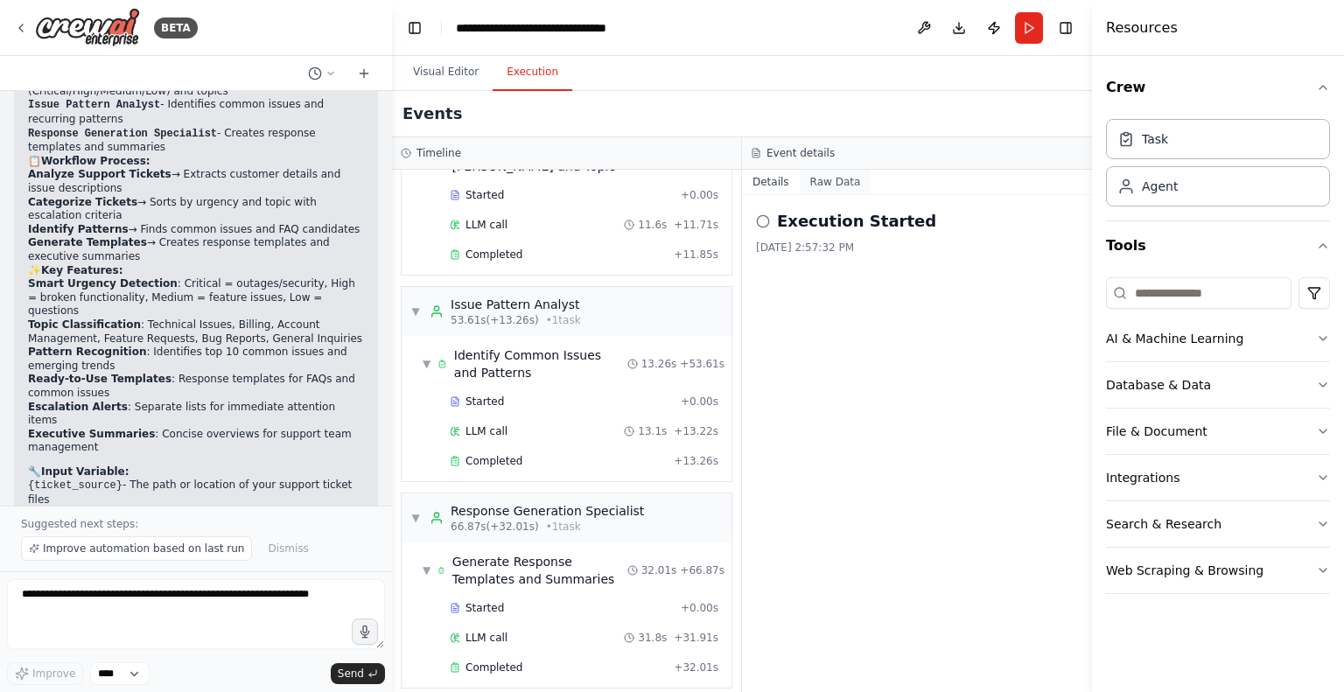
click at [816, 186] on button "Raw Data" at bounding box center [836, 182] width 72 height 25
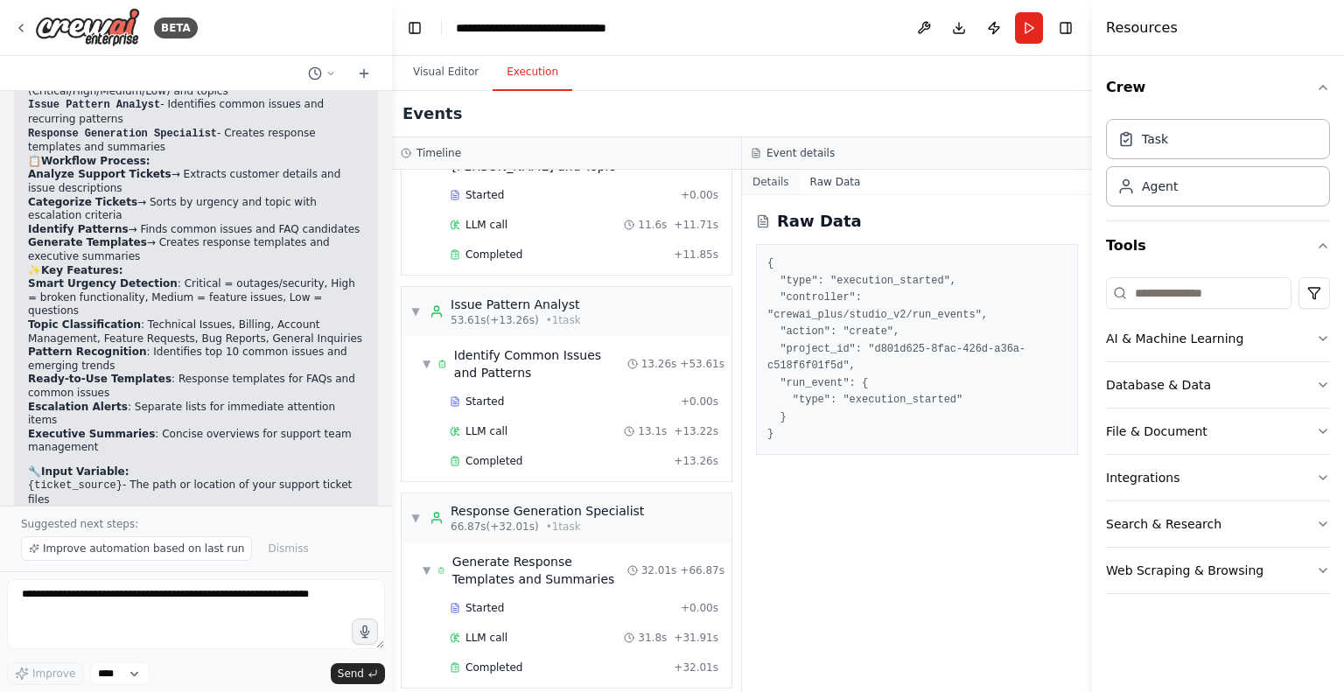
click at [762, 185] on button "Details" at bounding box center [771, 182] width 58 height 25
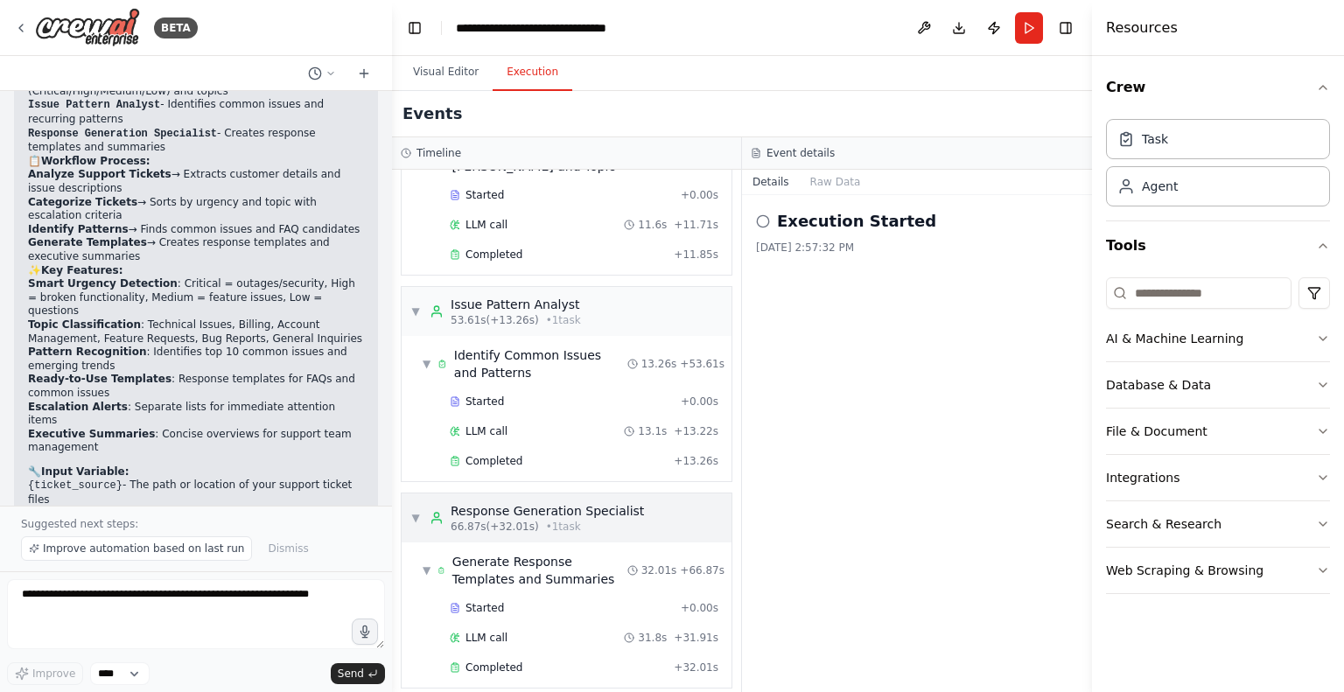
click at [579, 520] on div "66.87s (+32.01s) • 1 task" at bounding box center [547, 527] width 193 height 14
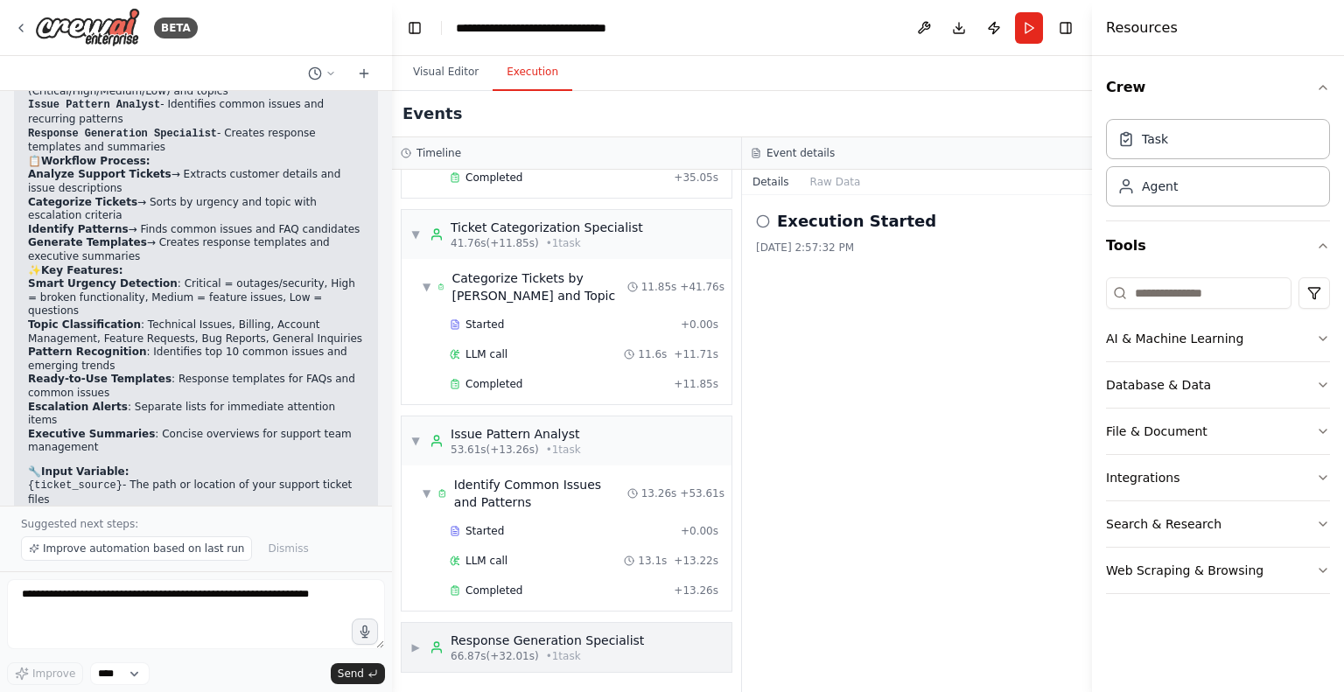
scroll to position [947, 0]
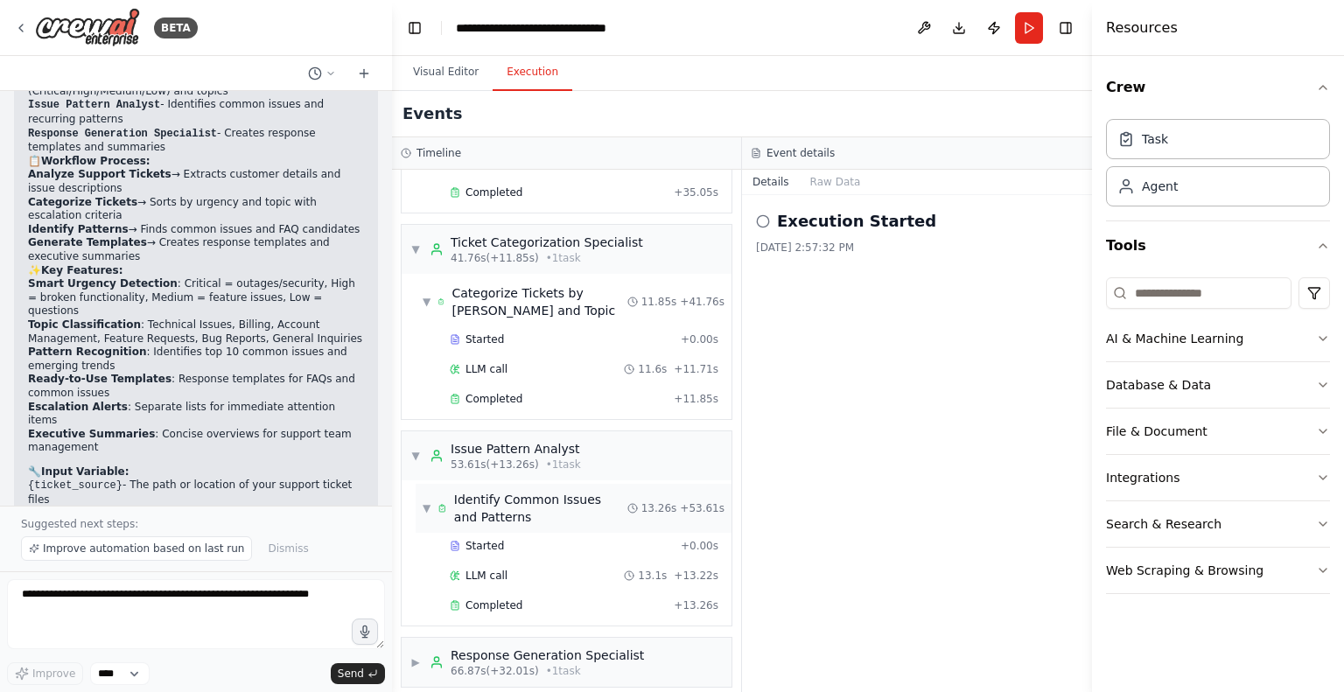
click at [572, 491] on div "Identify Common Issues and Patterns" at bounding box center [540, 508] width 173 height 35
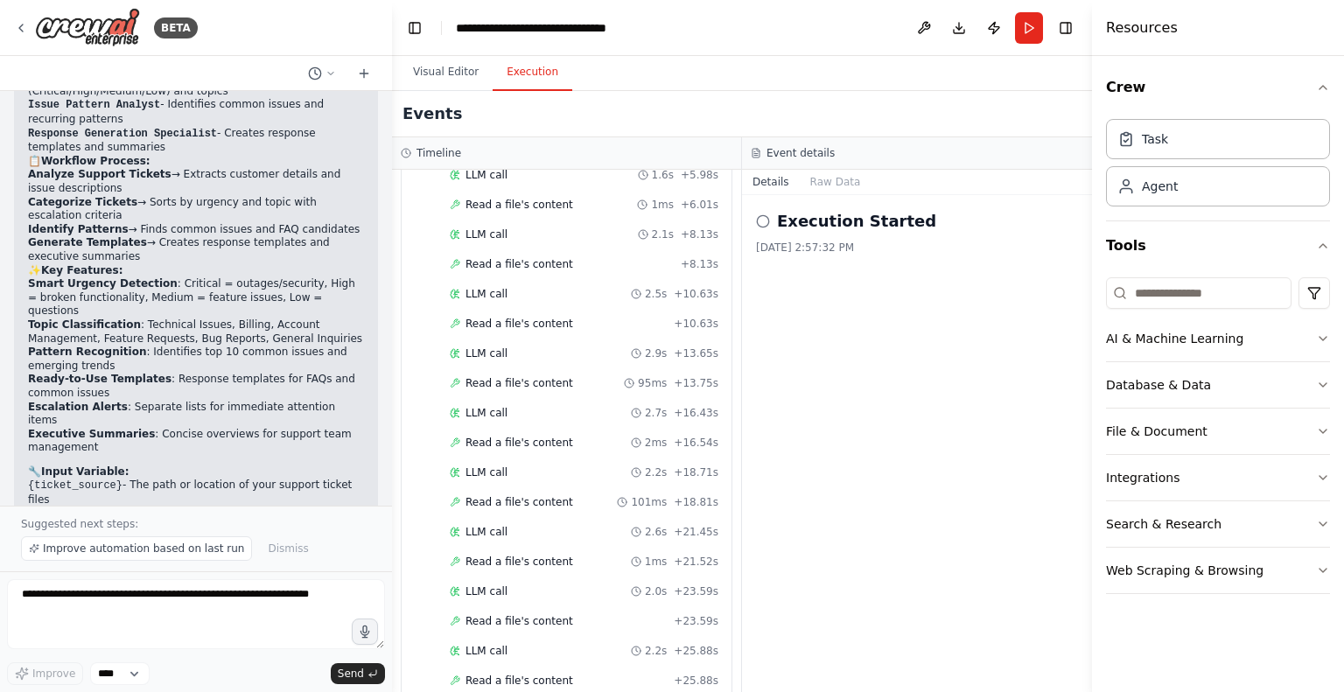
scroll to position [0, 0]
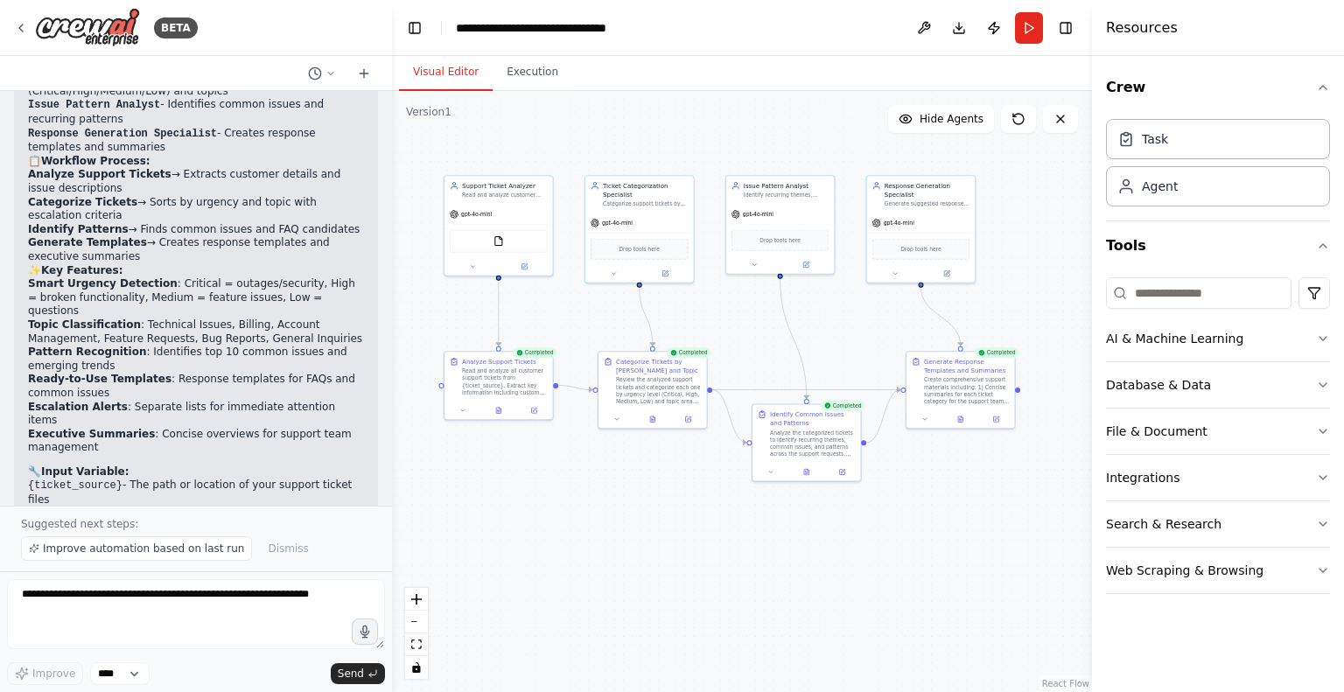
click at [445, 73] on button "Visual Editor" at bounding box center [446, 72] width 94 height 37
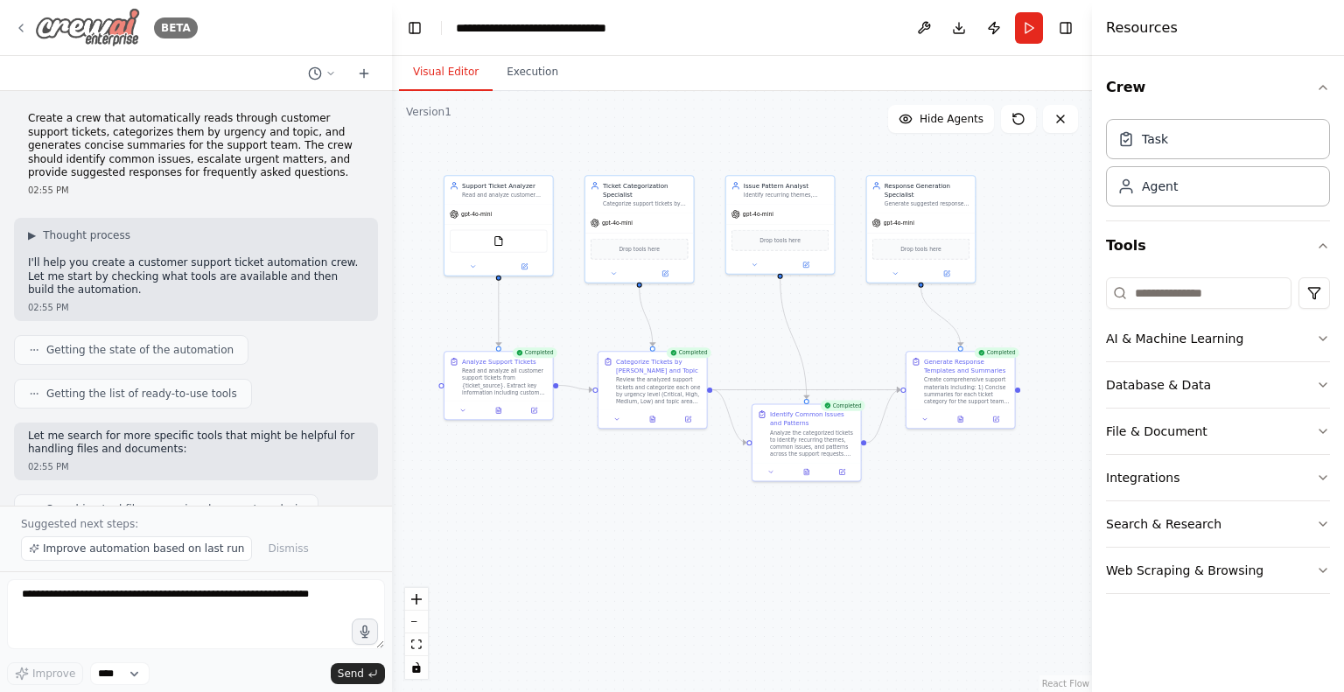
click at [25, 34] on icon at bounding box center [21, 28] width 14 height 14
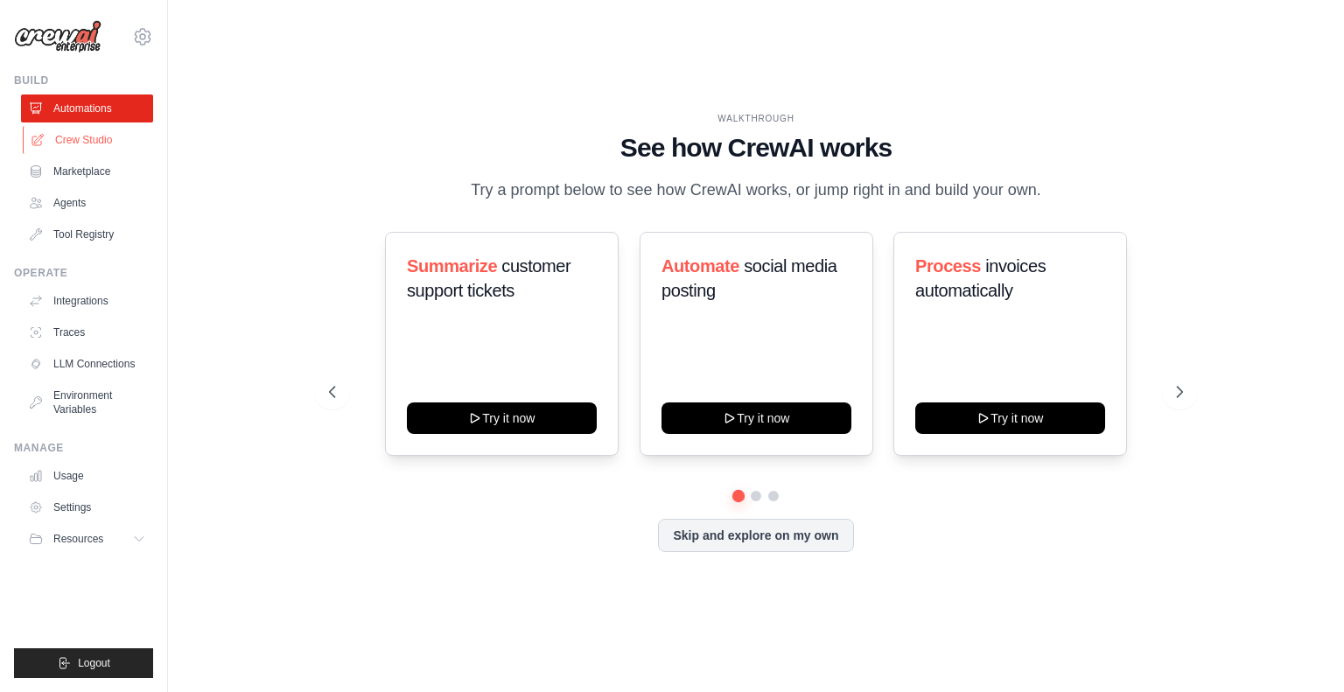
click at [88, 140] on link "Crew Studio" at bounding box center [89, 140] width 132 height 28
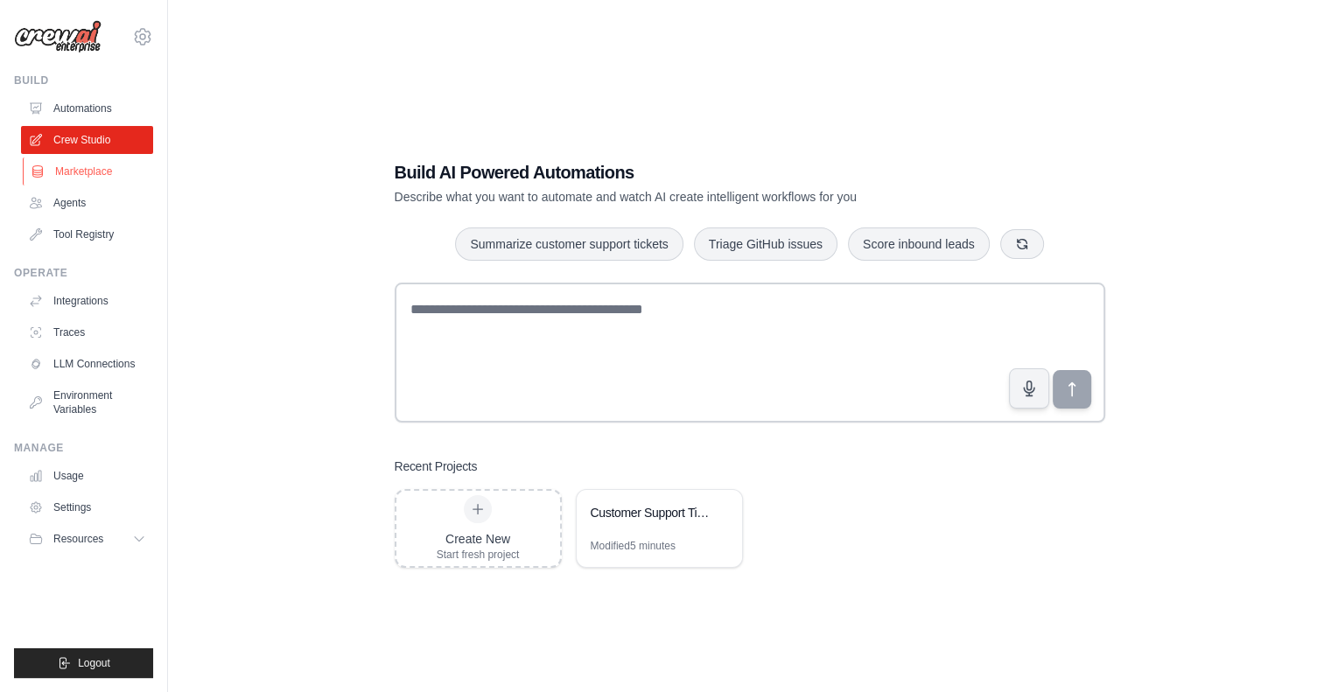
click at [81, 168] on link "Marketplace" at bounding box center [89, 172] width 132 height 28
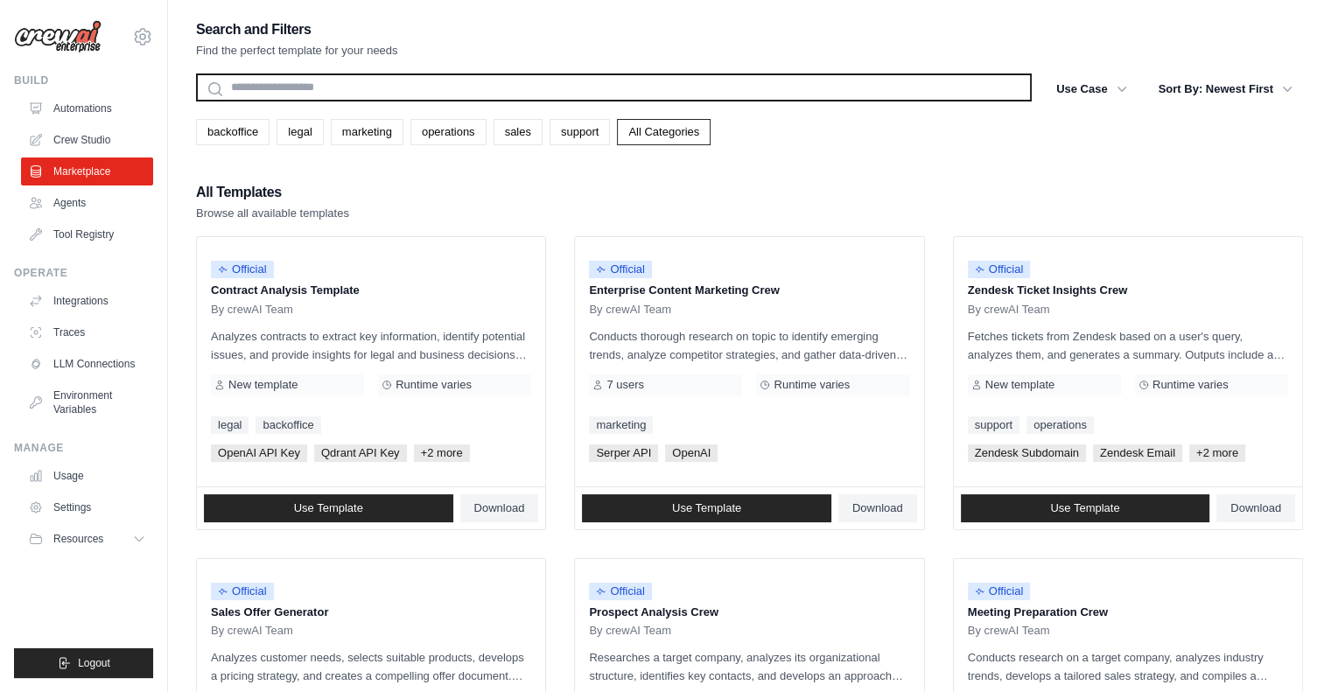
click at [564, 93] on input "text" at bounding box center [614, 88] width 836 height 28
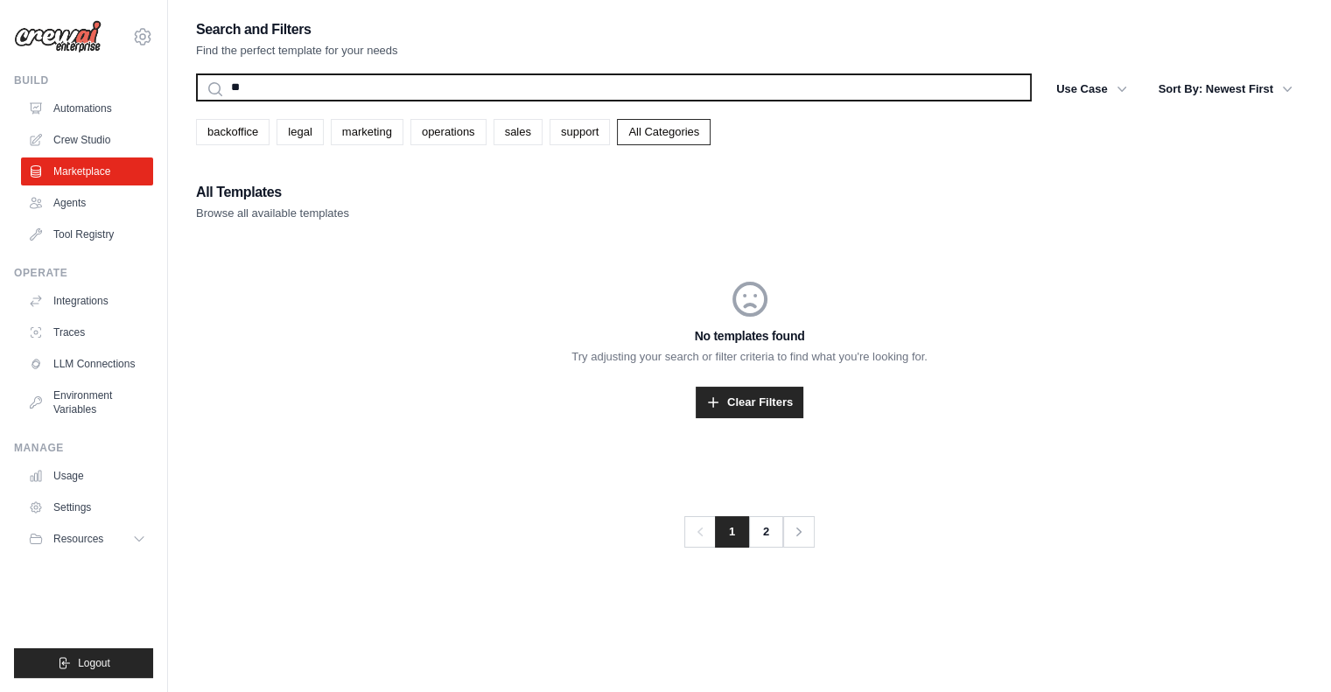
type input "*"
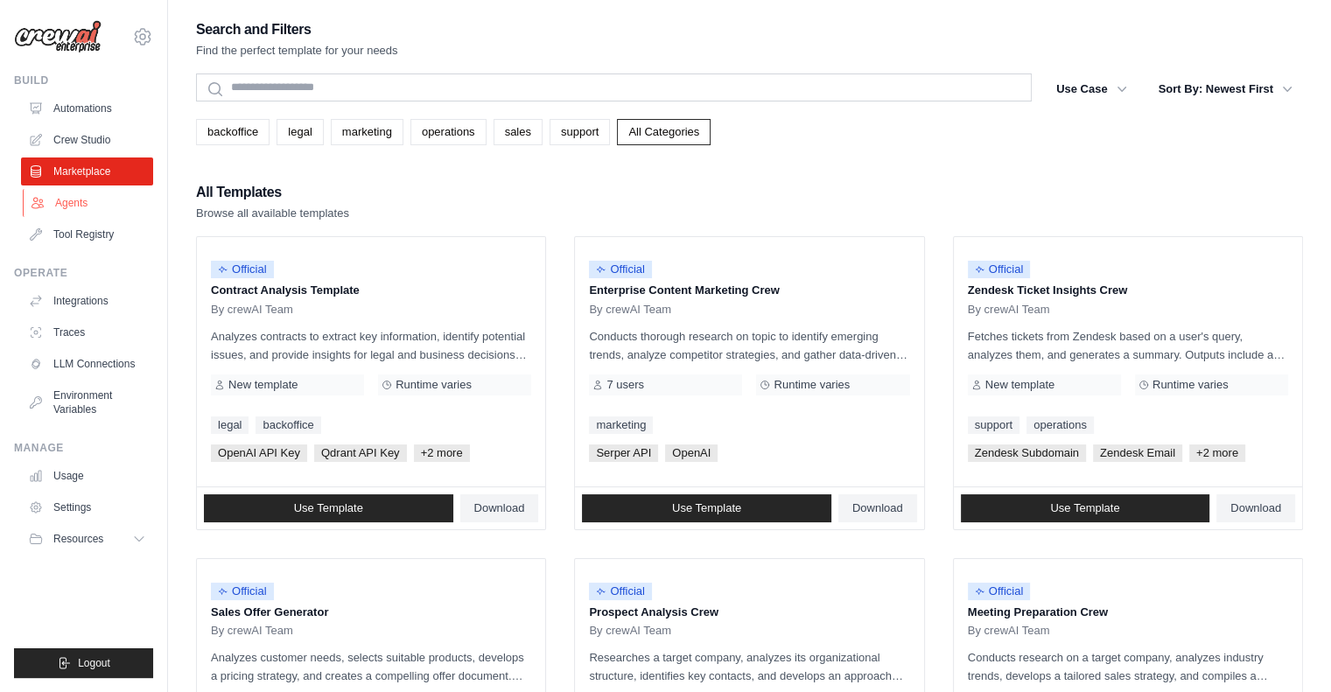
click at [50, 207] on link "Agents" at bounding box center [89, 203] width 132 height 28
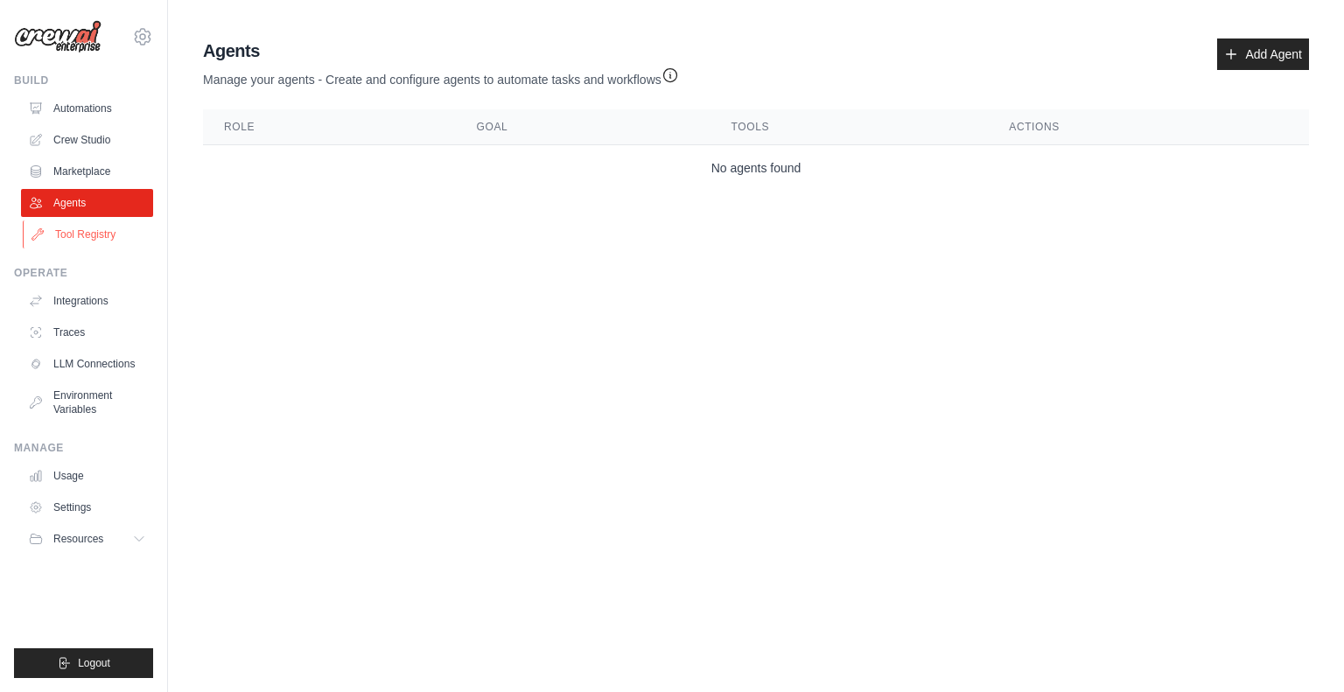
click at [60, 228] on link "Tool Registry" at bounding box center [89, 235] width 132 height 28
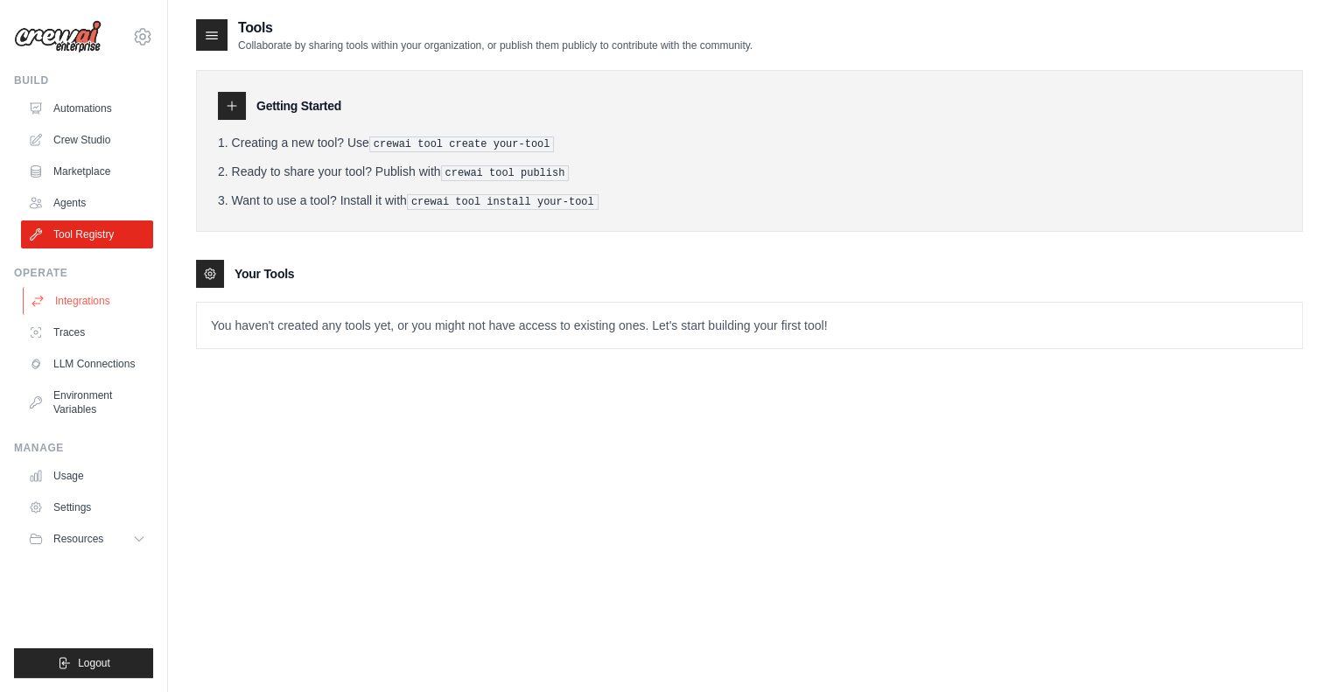
click at [63, 314] on link "Integrations" at bounding box center [89, 301] width 132 height 28
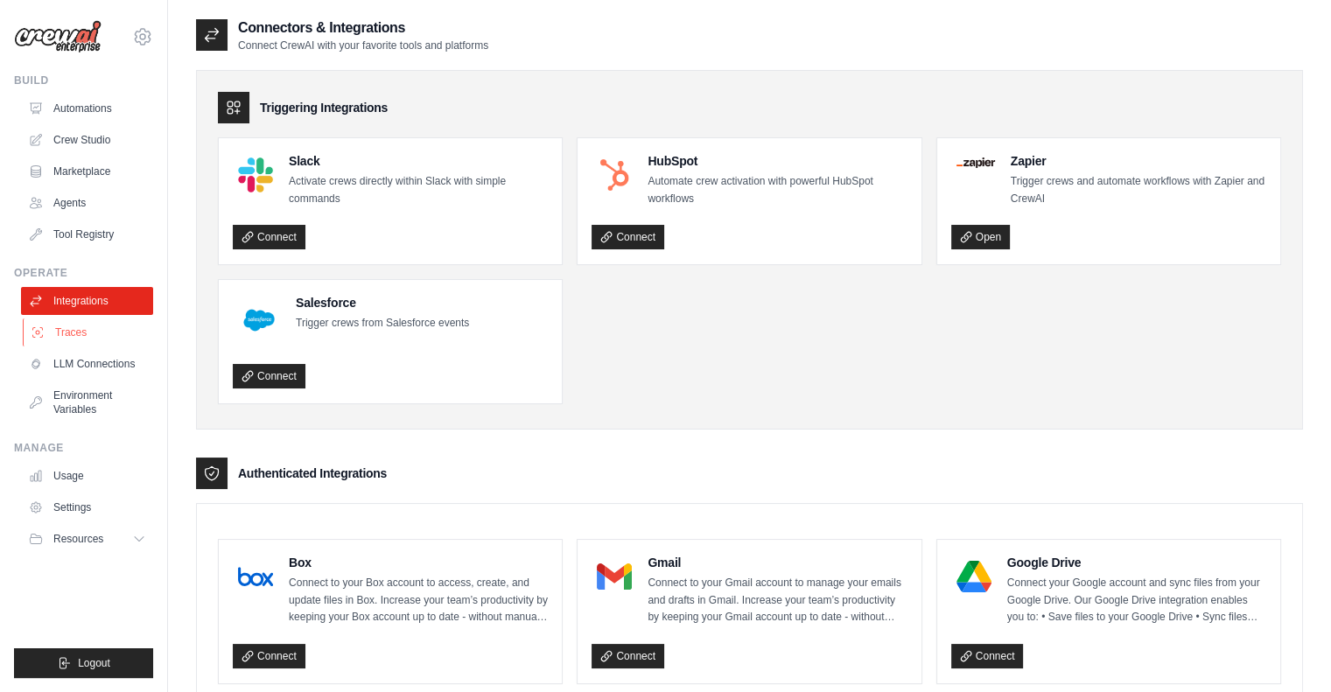
click at [62, 341] on link "Traces" at bounding box center [89, 333] width 132 height 28
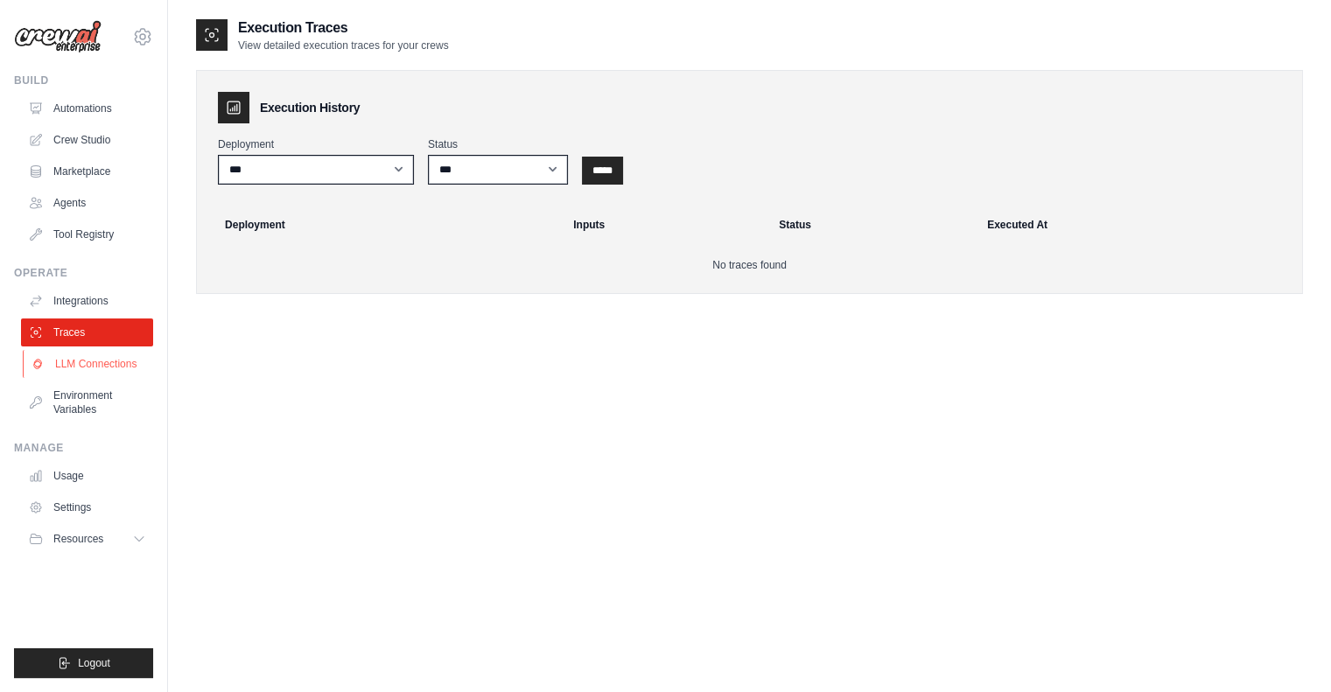
click at [69, 367] on link "LLM Connections" at bounding box center [89, 364] width 132 height 28
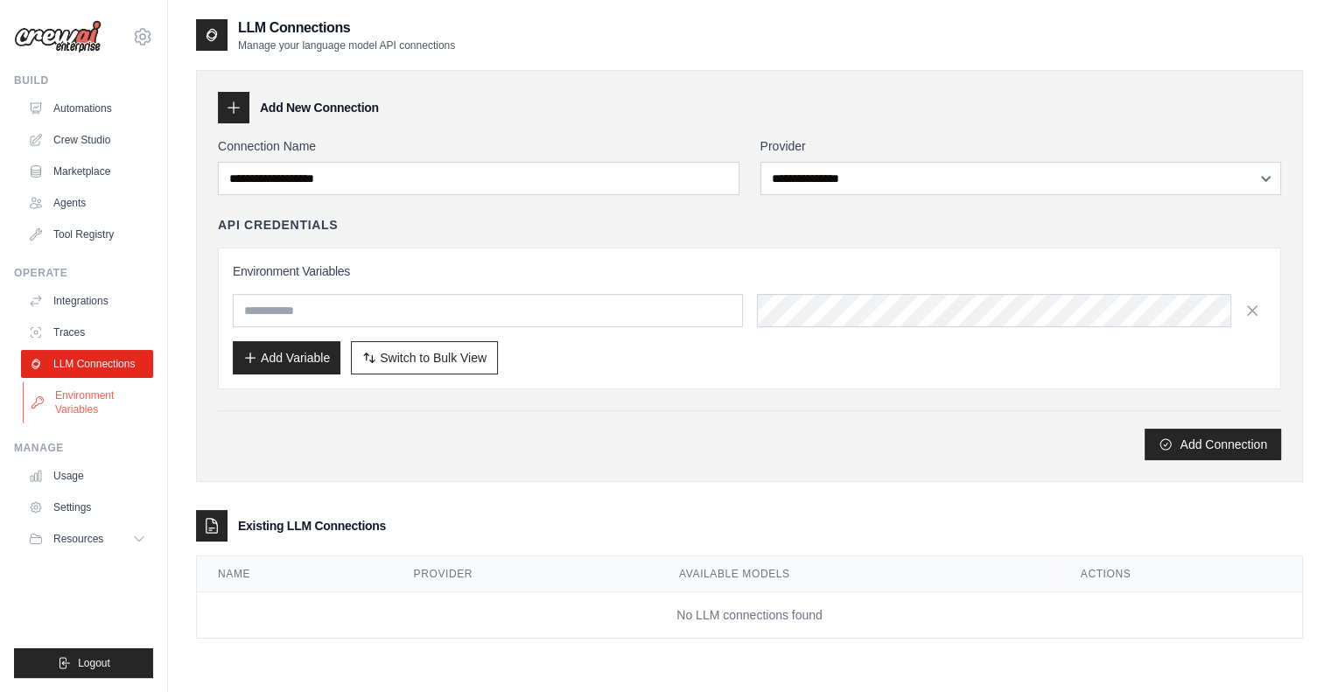
click at [70, 400] on link "Environment Variables" at bounding box center [89, 403] width 132 height 42
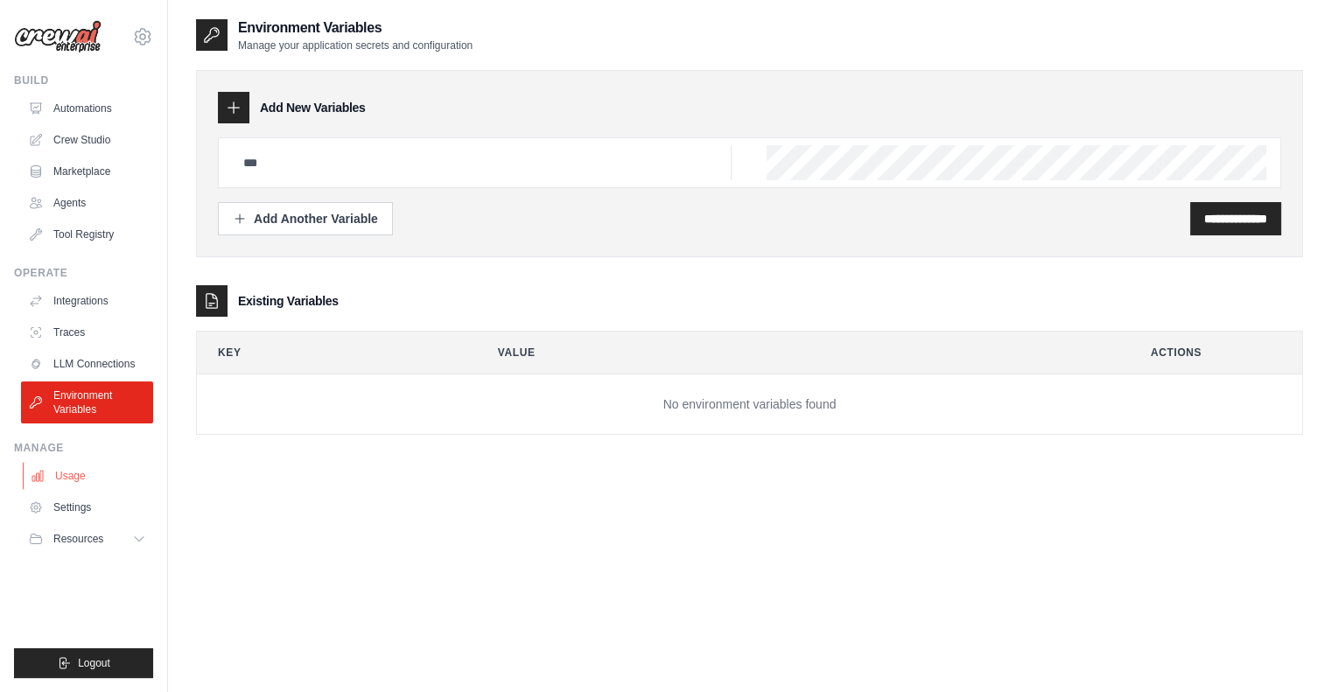
click at [70, 476] on link "Usage" at bounding box center [89, 476] width 132 height 28
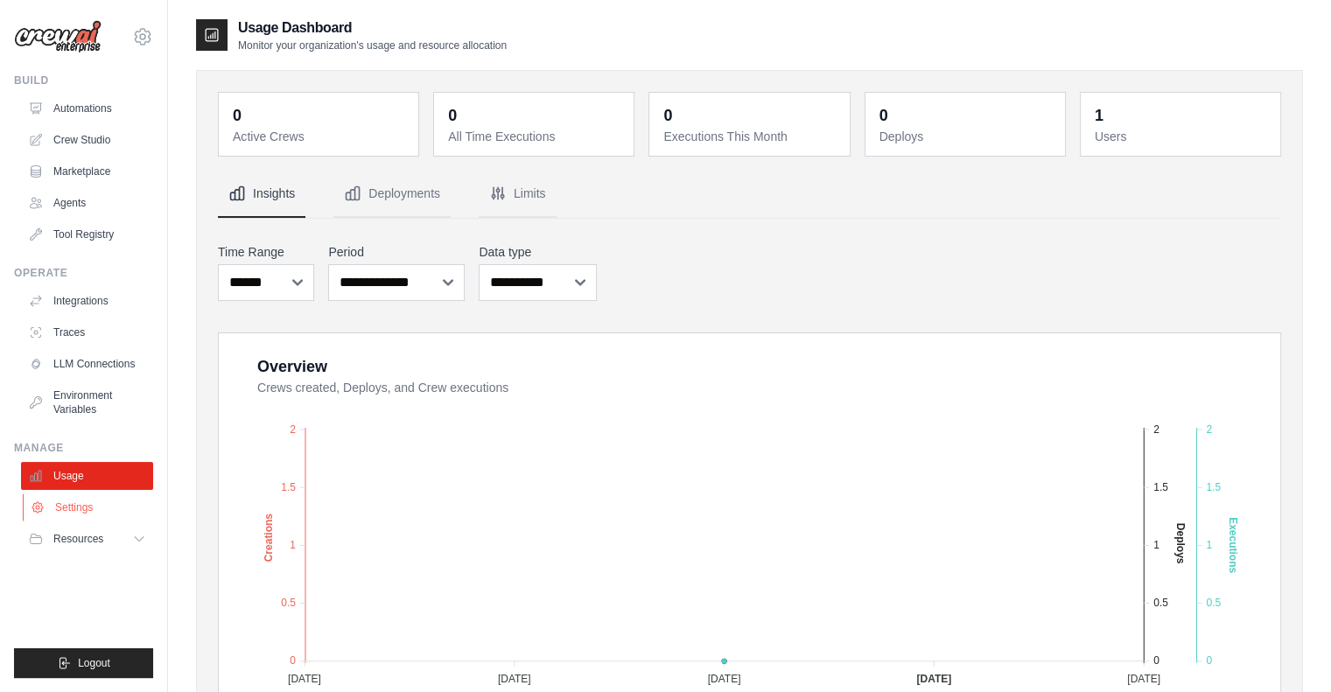
click at [68, 508] on link "Settings" at bounding box center [89, 508] width 132 height 28
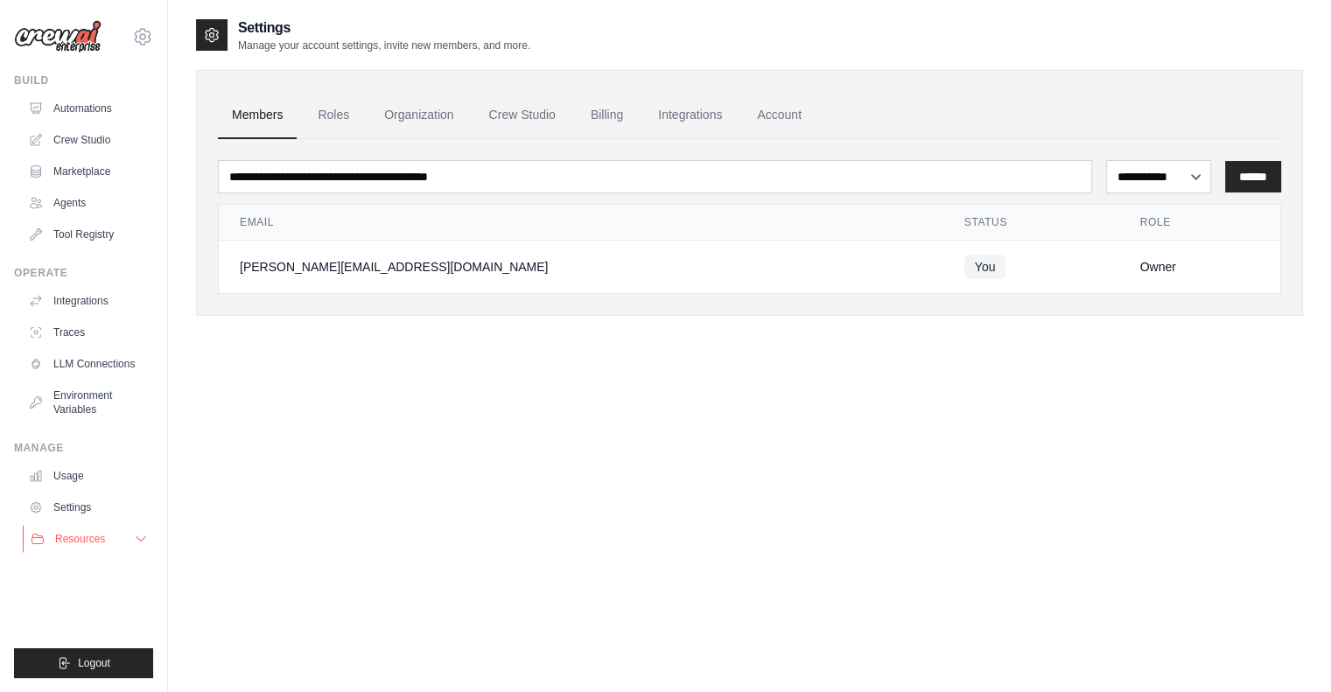
click at [67, 532] on span "Resources" at bounding box center [80, 539] width 50 height 14
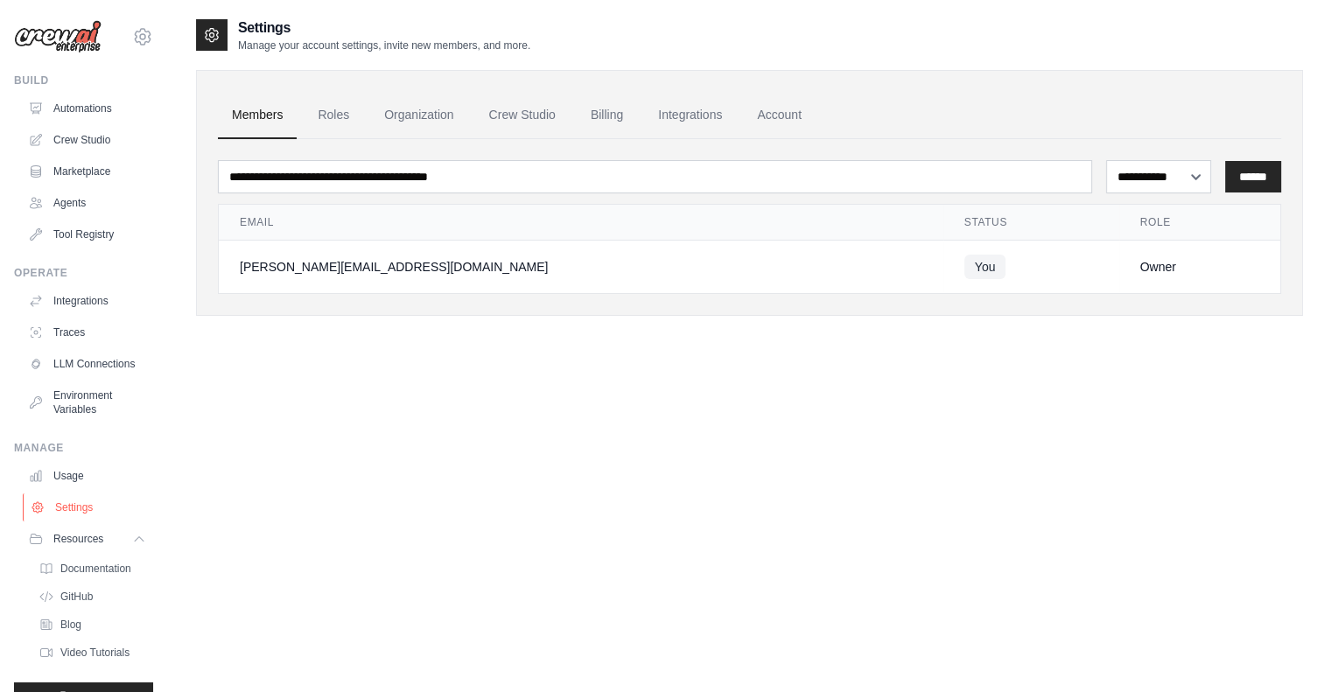
scroll to position [47, 0]
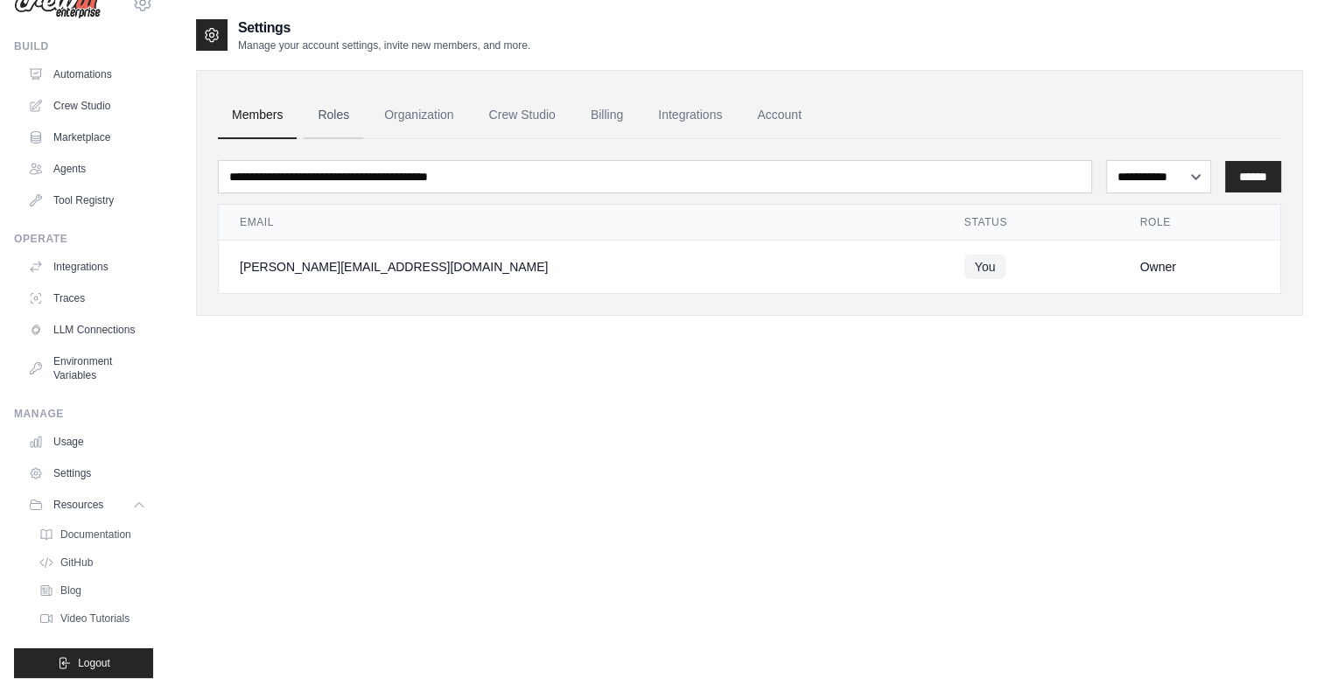
click at [322, 129] on link "Roles" at bounding box center [334, 115] width 60 height 47
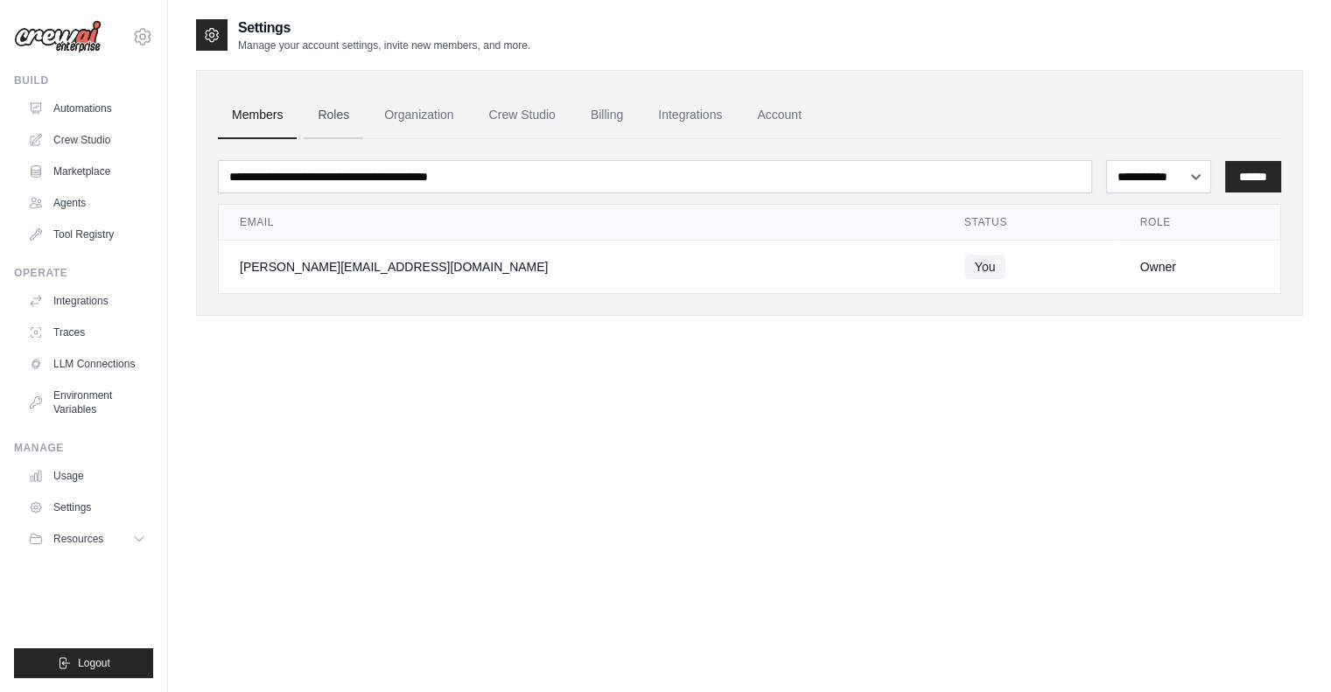
scroll to position [0, 0]
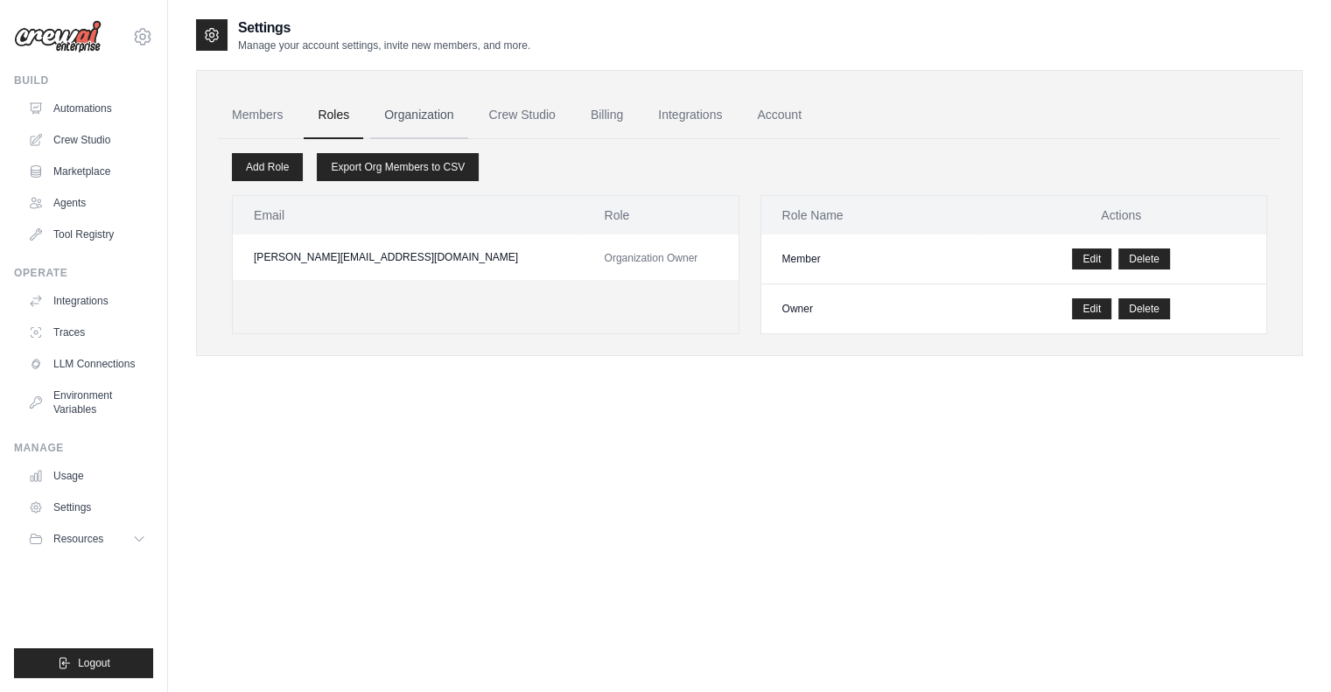
click at [392, 119] on link "Organization" at bounding box center [418, 115] width 97 height 47
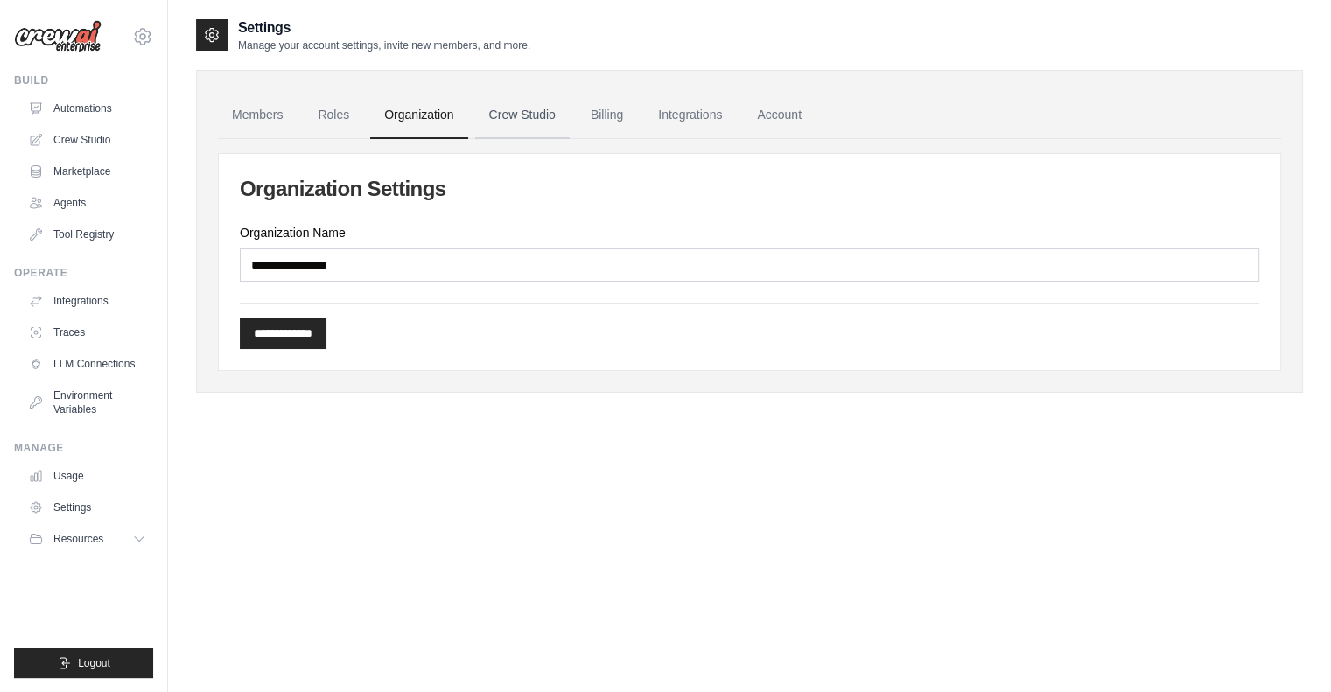
click at [520, 108] on link "Crew Studio" at bounding box center [522, 115] width 95 height 47
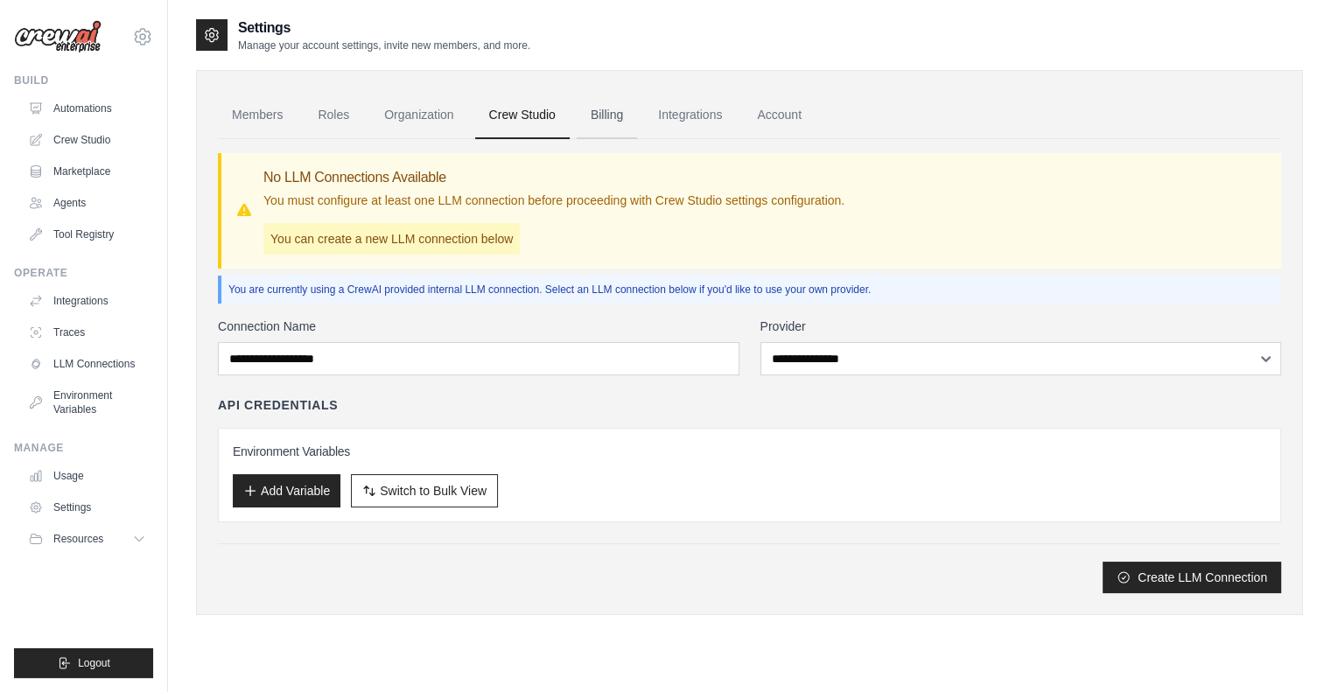
click at [605, 114] on link "Billing" at bounding box center [607, 115] width 60 height 47
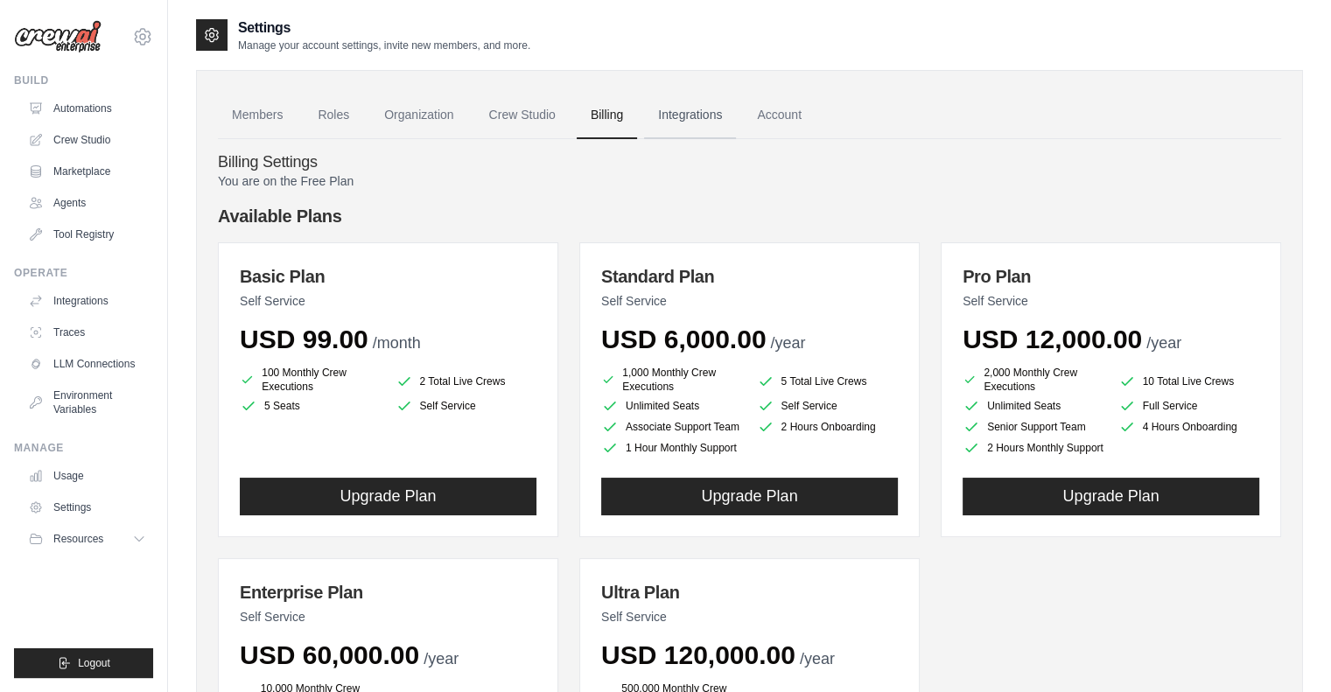
click at [694, 115] on link "Integrations" at bounding box center [690, 115] width 92 height 47
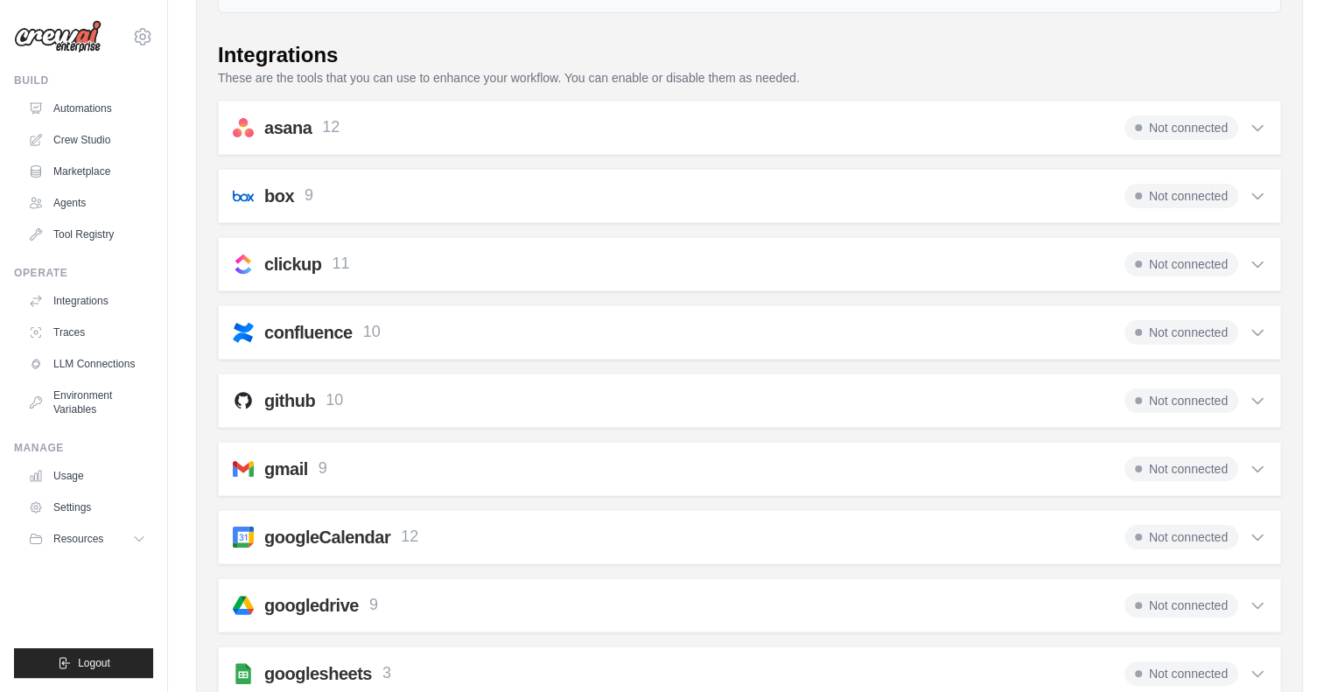
scroll to position [287, 0]
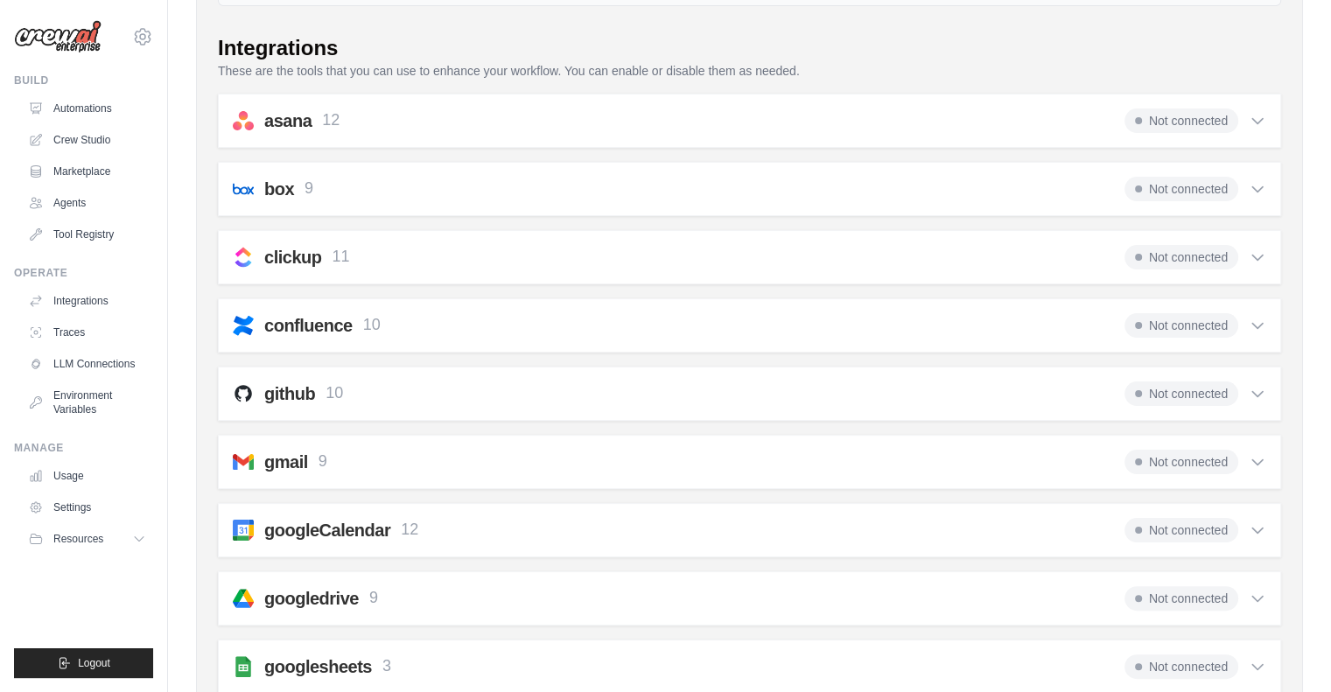
click at [1260, 389] on icon at bounding box center [1258, 394] width 18 height 18
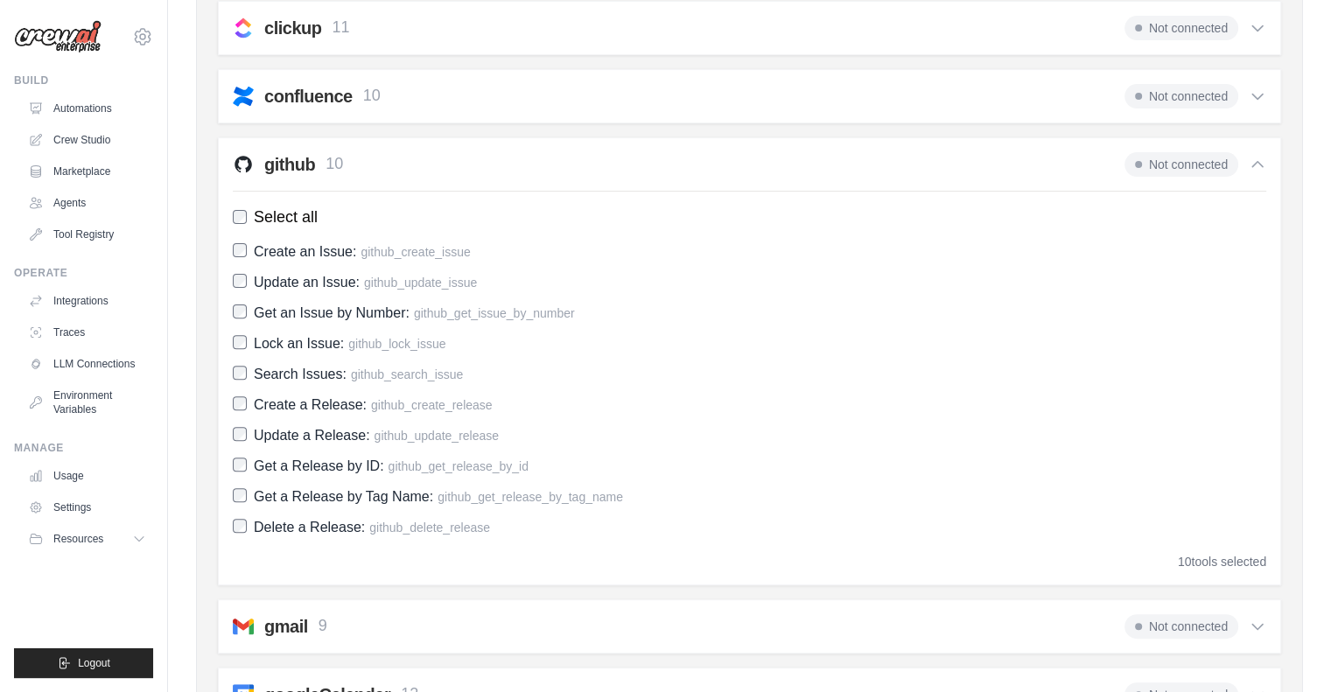
scroll to position [517, 0]
click at [1250, 167] on icon at bounding box center [1258, 164] width 18 height 18
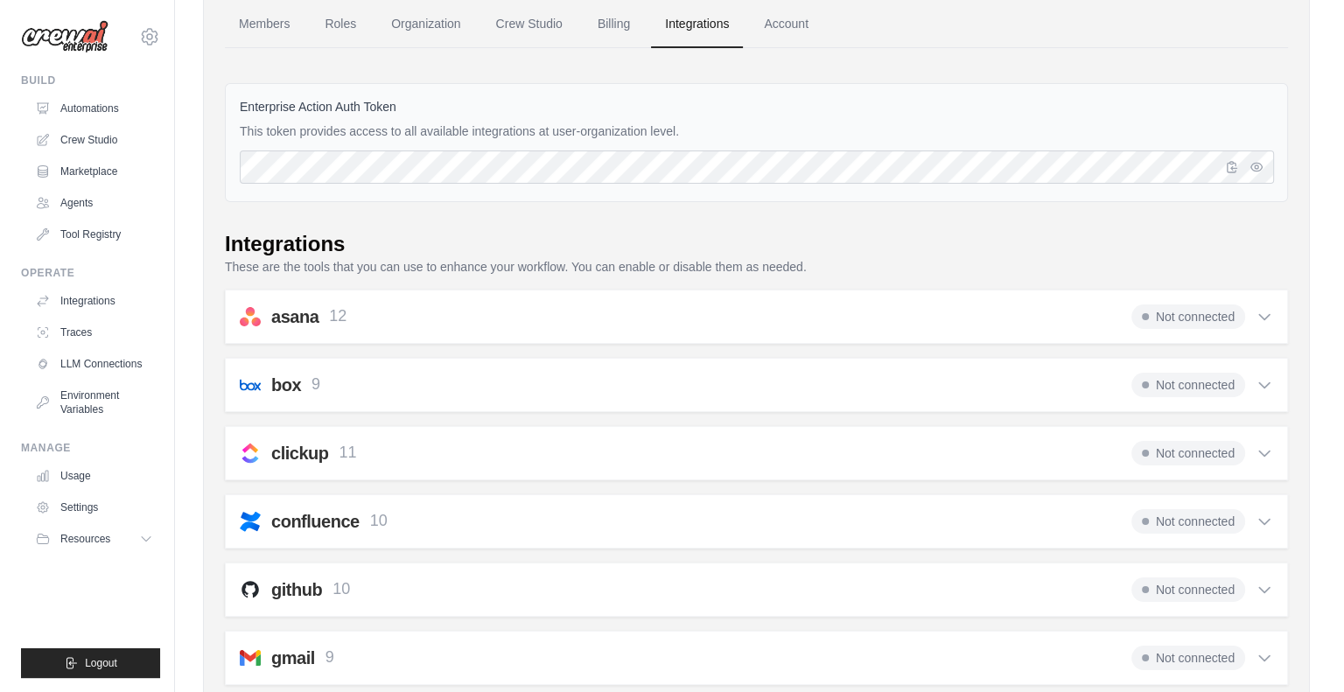
scroll to position [0, 0]
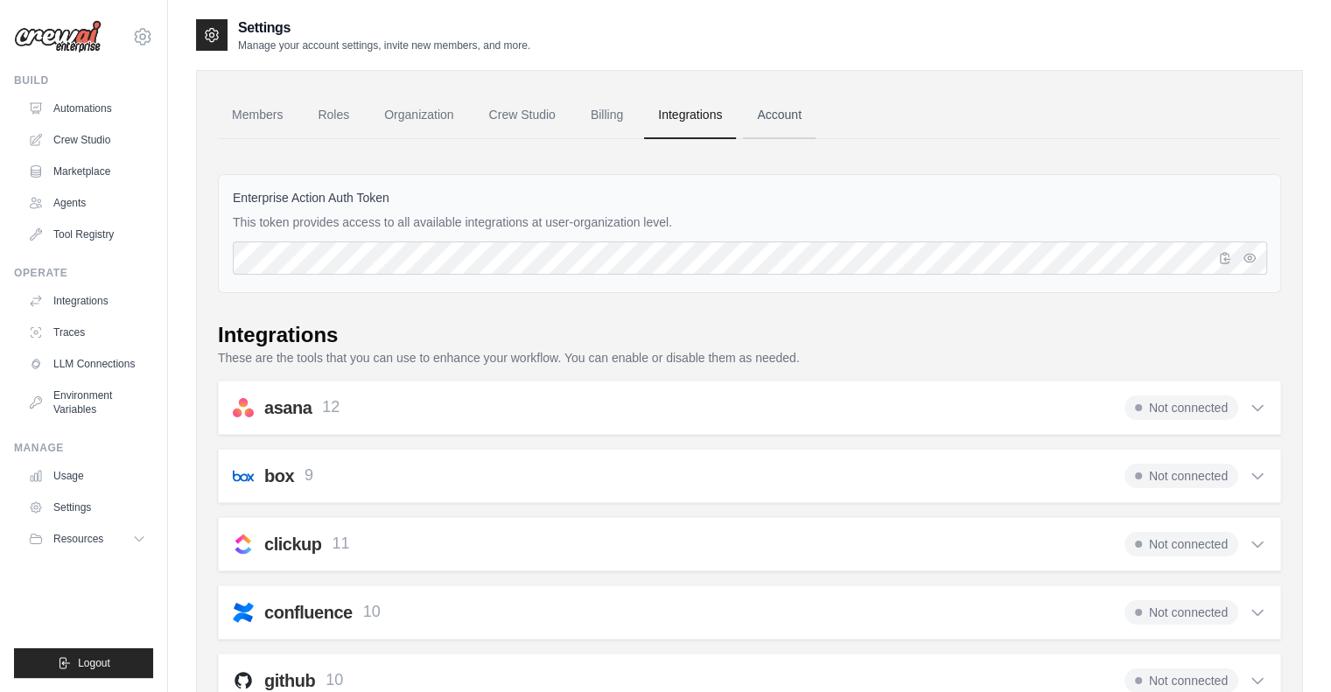
click at [774, 116] on link "Account" at bounding box center [779, 115] width 73 height 47
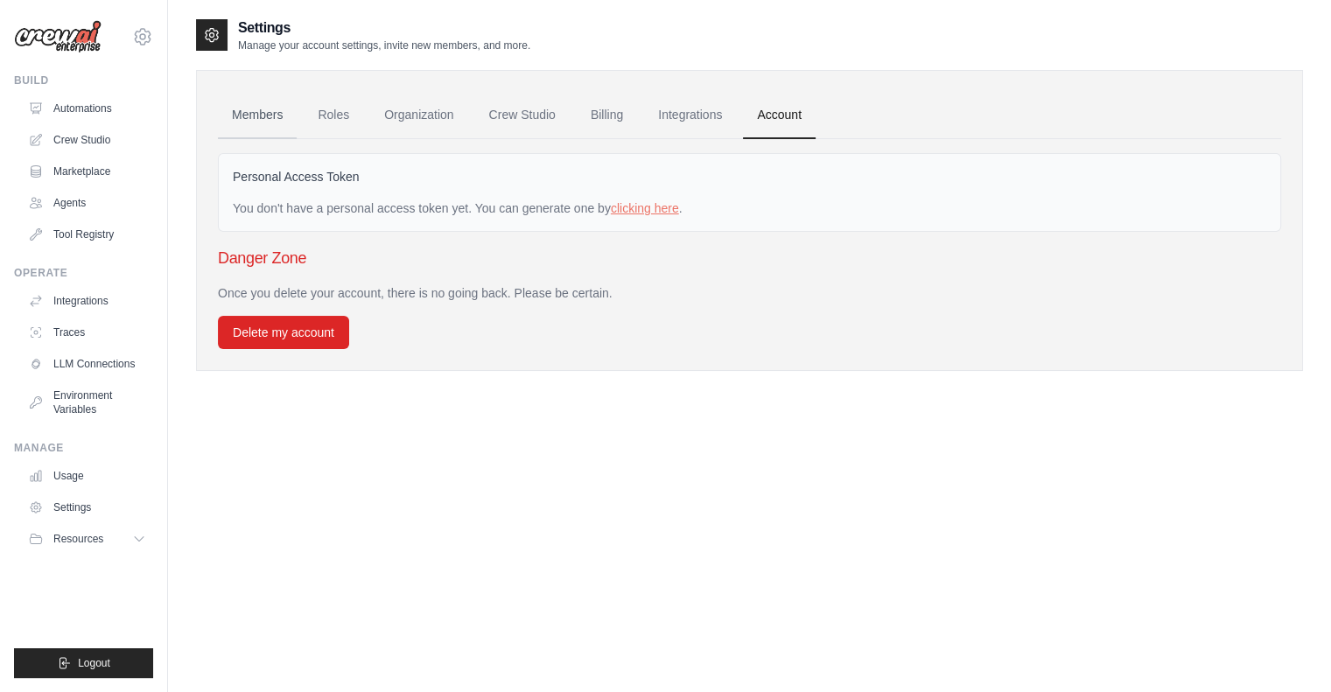
click at [264, 122] on link "Members" at bounding box center [257, 115] width 79 height 47
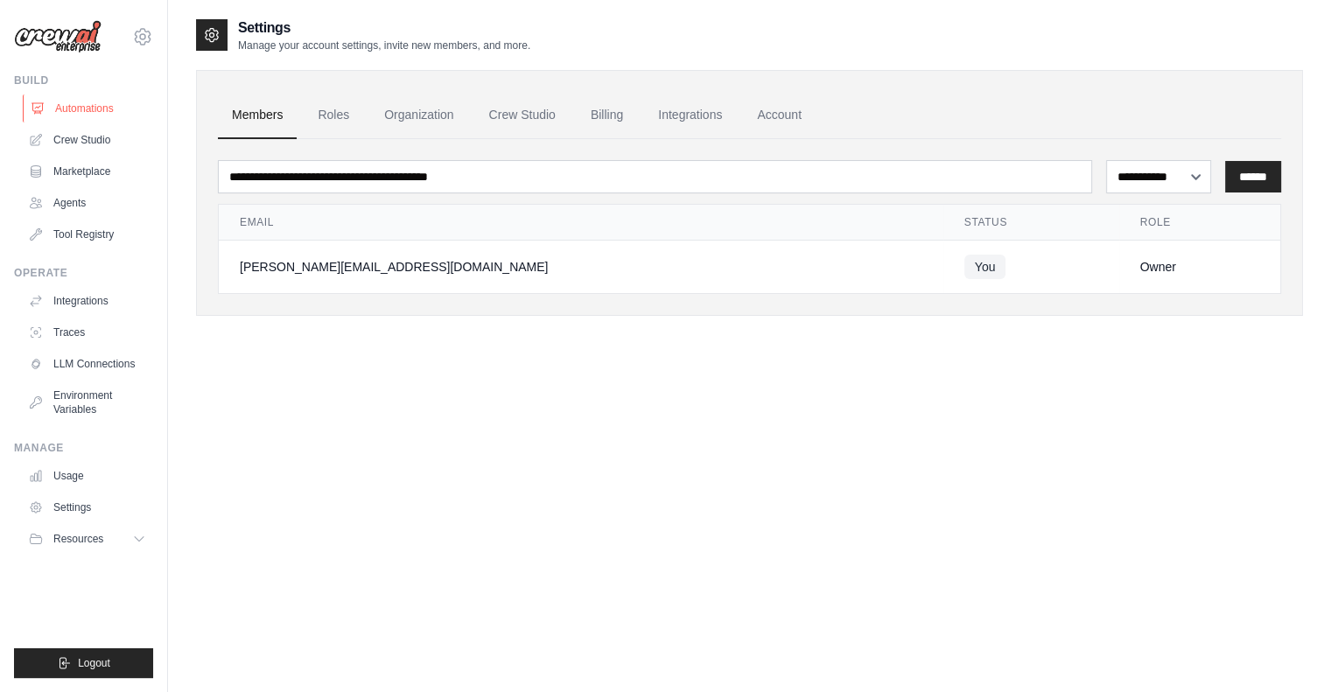
click at [58, 111] on link "Automations" at bounding box center [89, 109] width 132 height 28
